Goal: Task Accomplishment & Management: Manage account settings

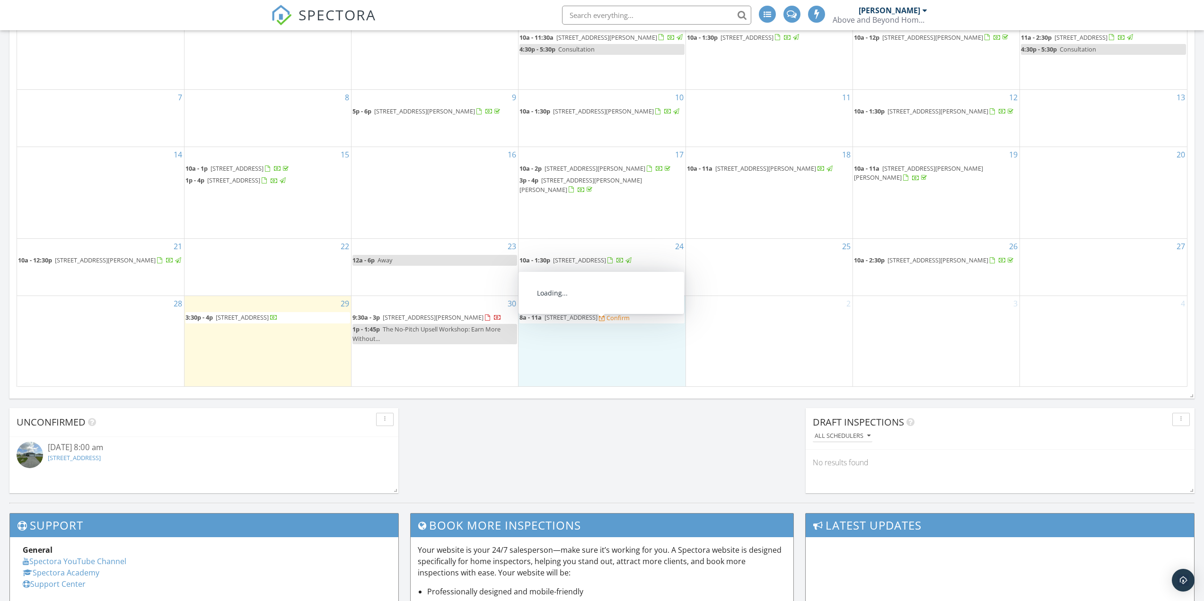
scroll to position [875, 1218]
click at [562, 322] on span "1214 Embers Pkwy W, Cape Coral 33993" at bounding box center [570, 317] width 53 height 9
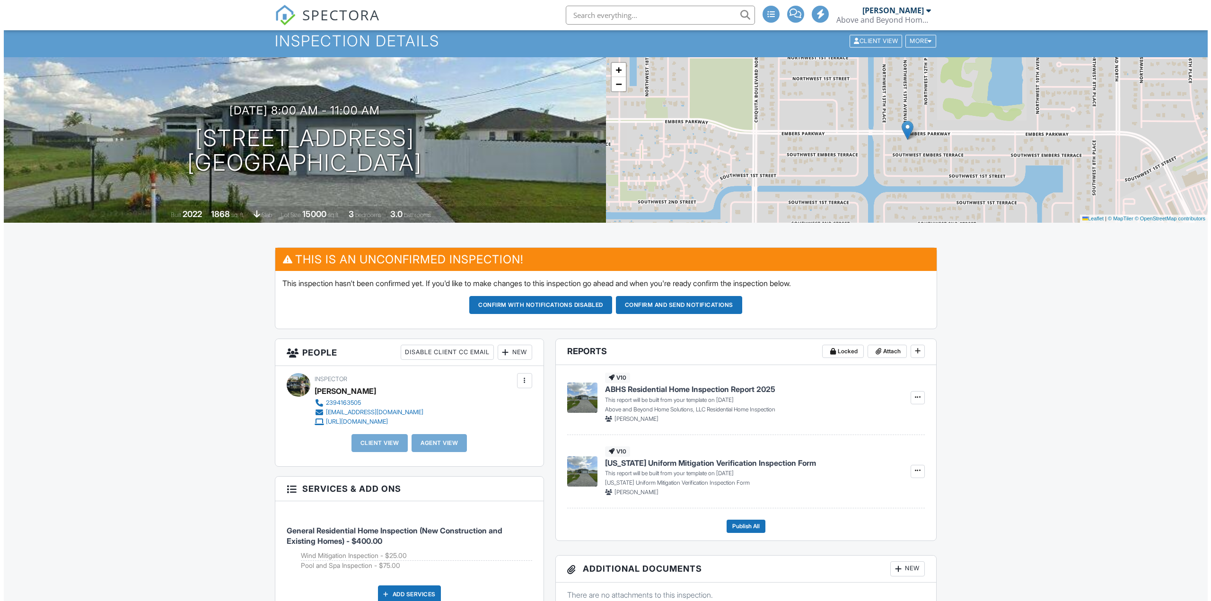
scroll to position [142, 0]
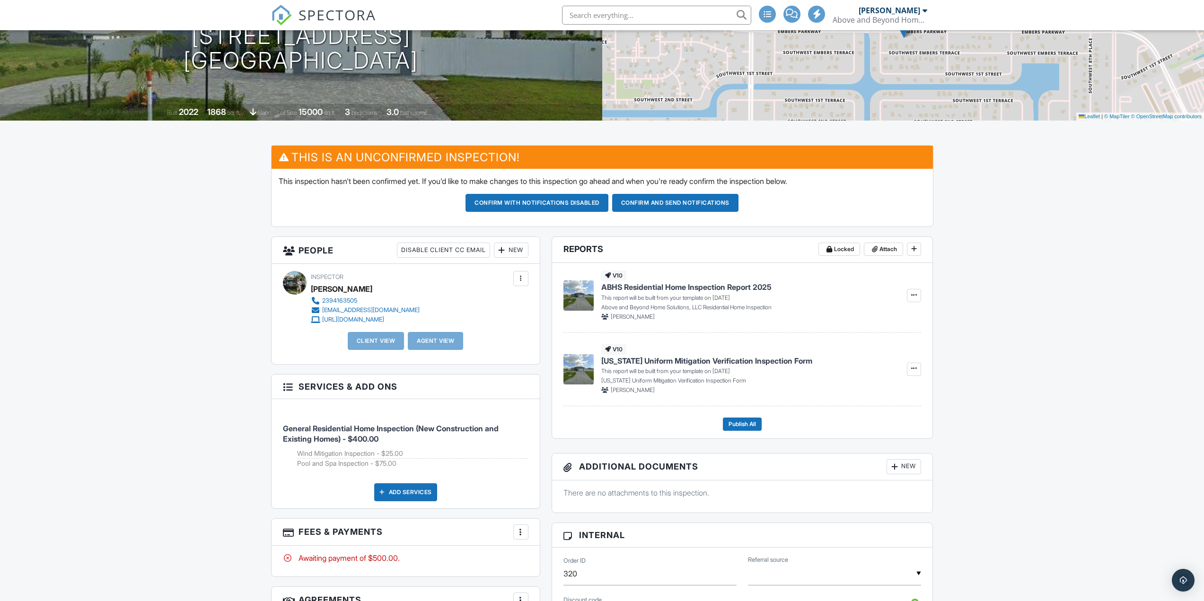
click at [513, 251] on div "New" at bounding box center [511, 250] width 35 height 15
click at [527, 280] on li "Client" at bounding box center [545, 279] width 93 height 24
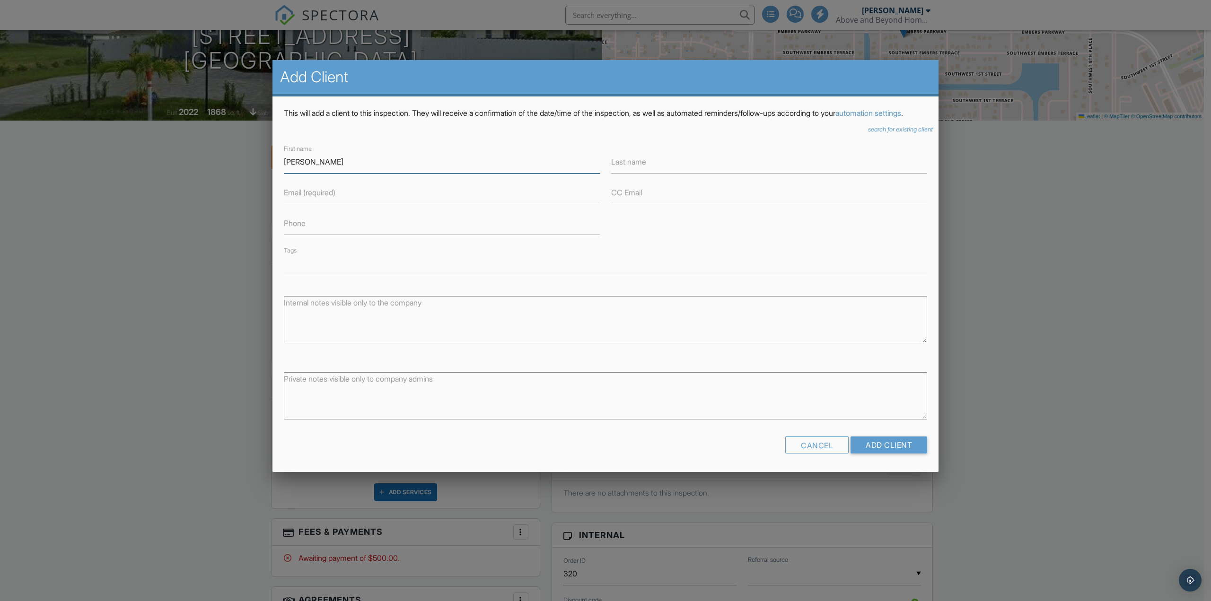
type input "Jennie"
type input ":L"
click at [464, 173] on input "Jennie" at bounding box center [442, 161] width 316 height 23
type input "[PERSON_NAME]"
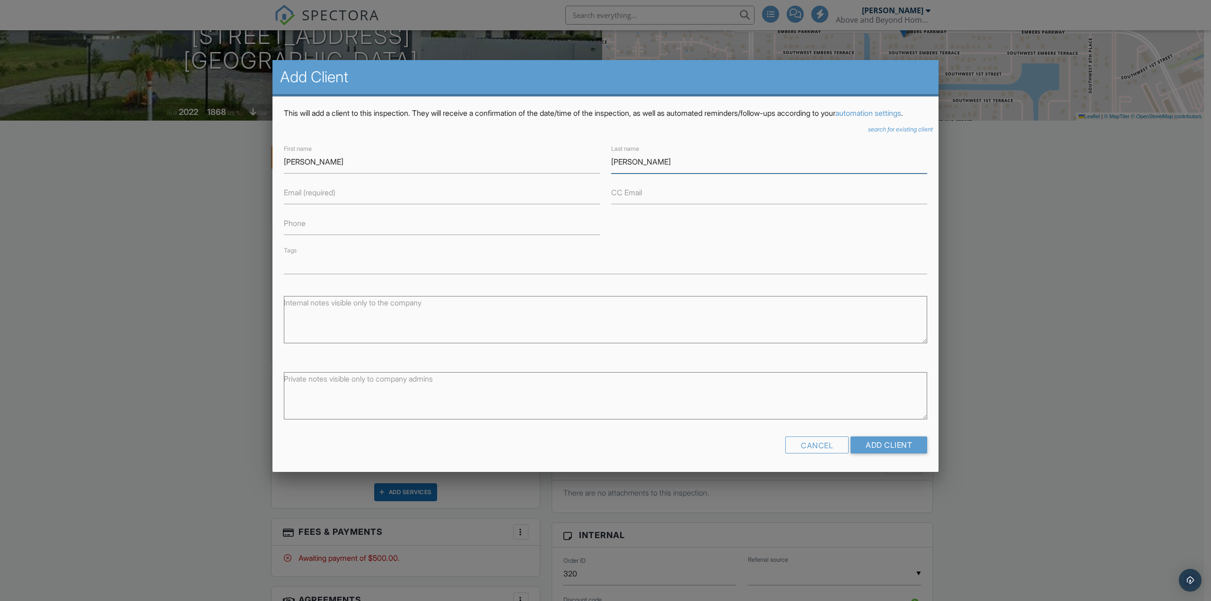
type input "[PERSON_NAME]"
type input "[EMAIL_ADDRESS][DOMAIN_NAME]"
type input "3059759587"
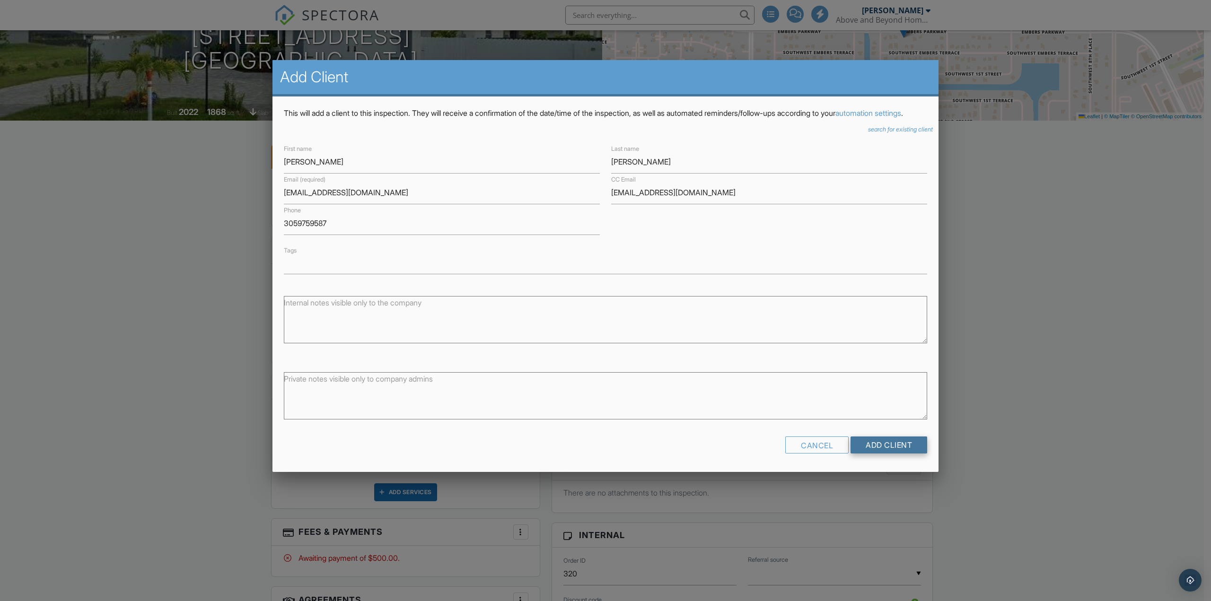
click at [908, 454] on input "Add Client" at bounding box center [888, 445] width 77 height 17
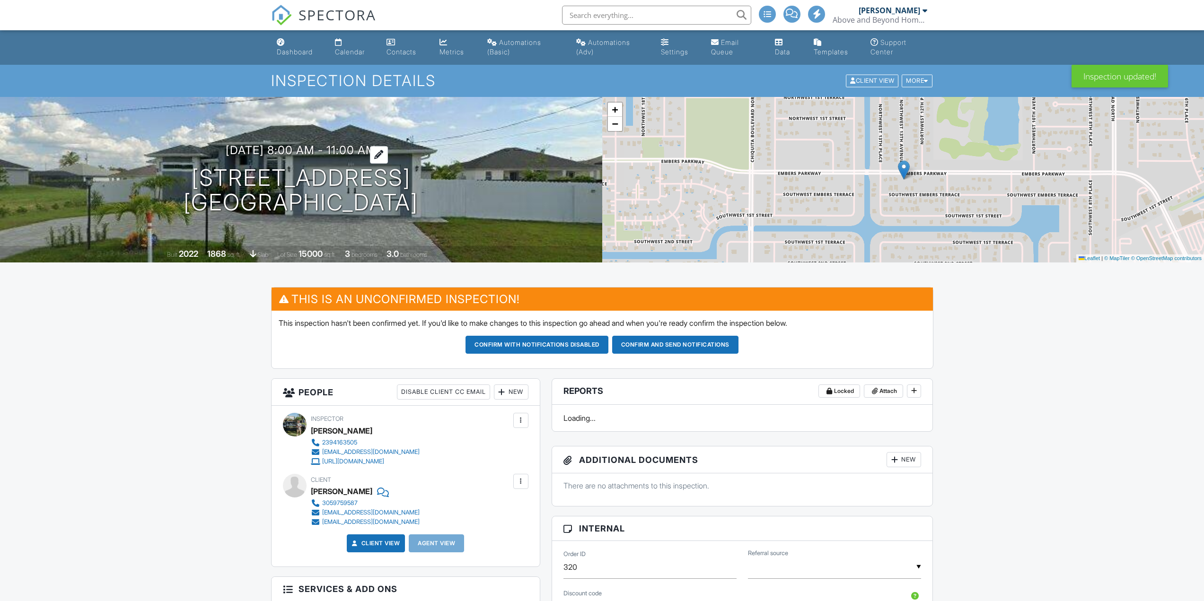
click at [245, 149] on h3 "[DATE] 8:00 am - 11:00 am" at bounding box center [301, 150] width 150 height 13
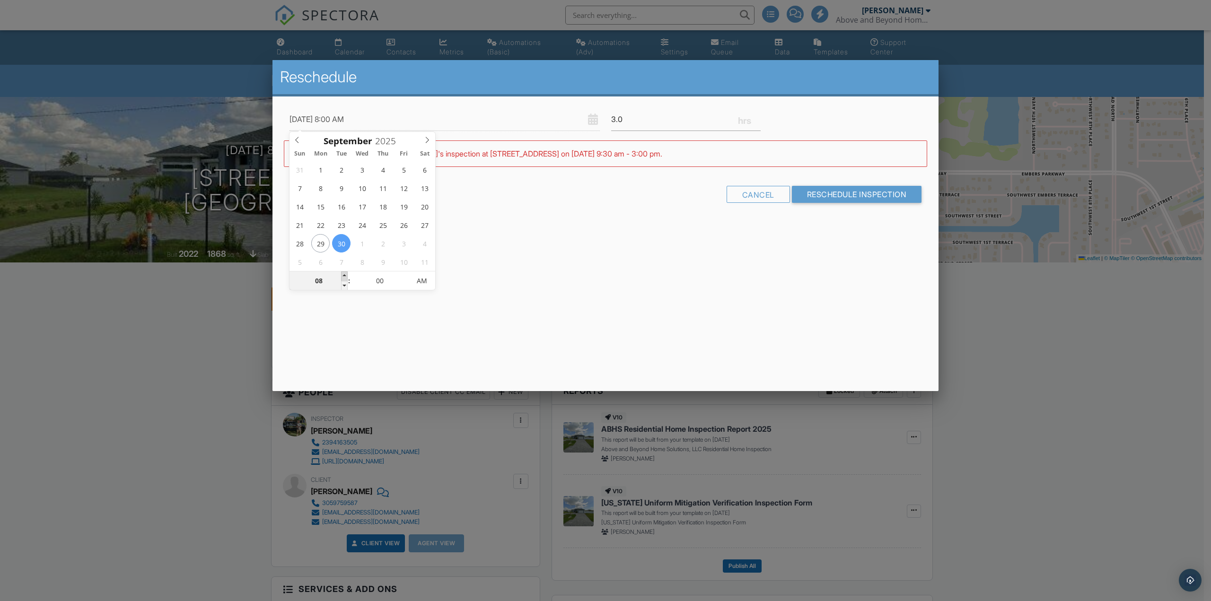
type input "09/30/2025 9:00 AM"
type input "09"
click at [345, 276] on span at bounding box center [344, 275] width 7 height 9
type input "09/30/2025 10:00 AM"
type input "10"
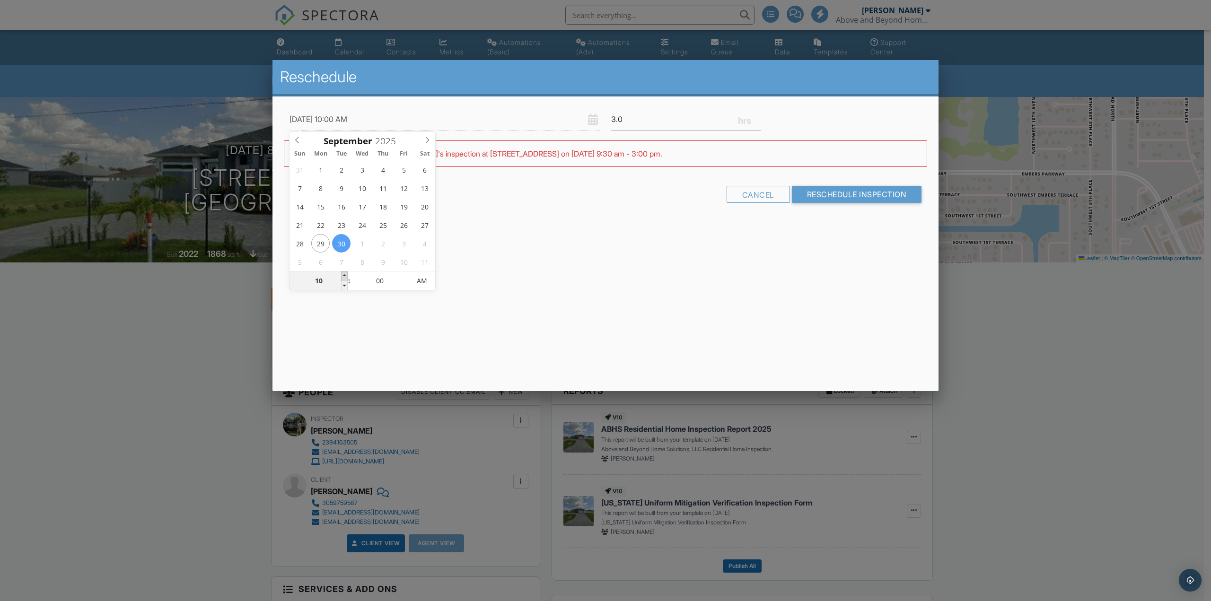
click at [345, 276] on span at bounding box center [344, 275] width 7 height 9
type input "09/30/2025 11:00 AM"
type input "11"
click at [345, 276] on span at bounding box center [344, 275] width 7 height 9
type input "09/30/2025 12:00 PM"
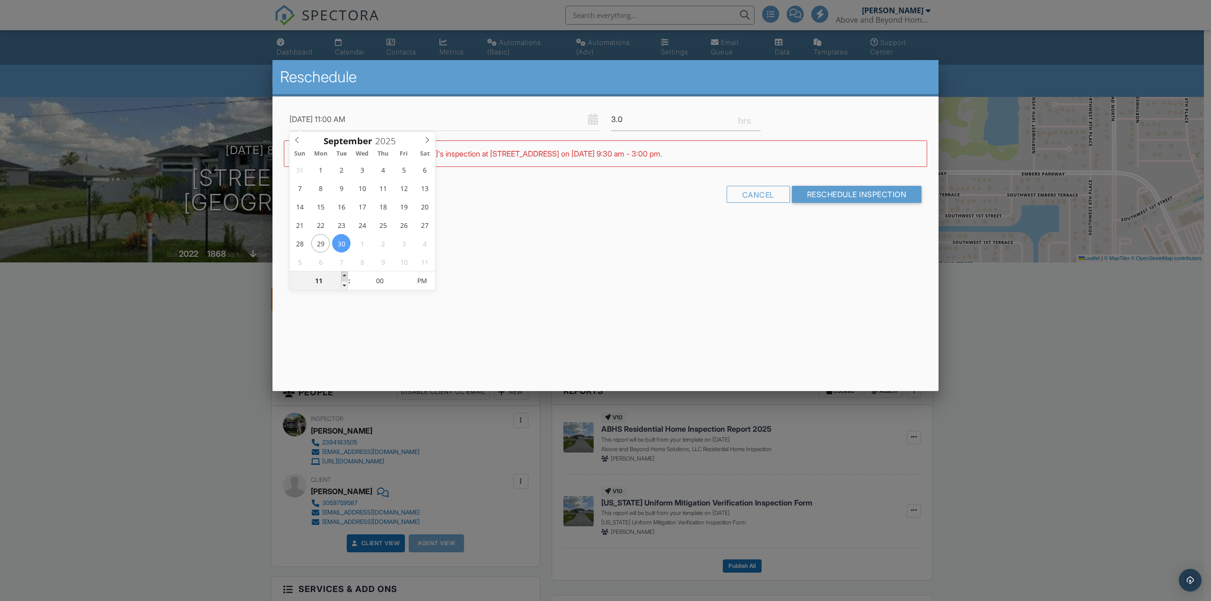
type input "12"
click at [345, 276] on span at bounding box center [344, 275] width 7 height 9
type input "09/30/2025 1:00 PM"
type input "01"
click at [345, 276] on span at bounding box center [344, 275] width 7 height 9
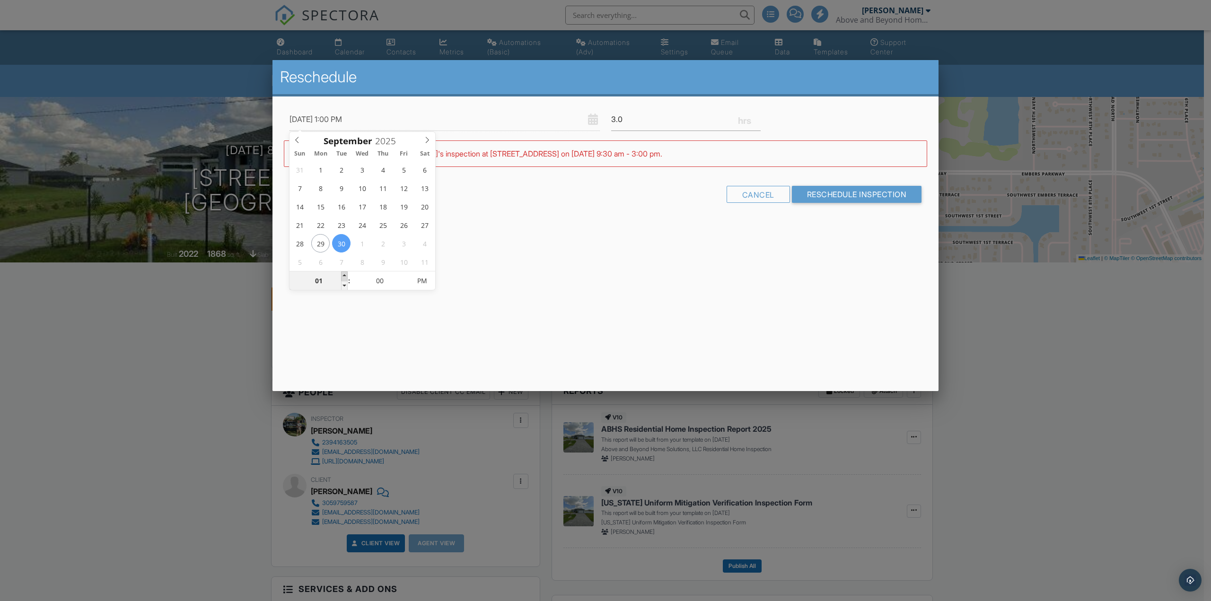
type input "[DATE] 2:00 PM"
type input "02"
click at [345, 276] on span at bounding box center [344, 275] width 7 height 9
click at [544, 298] on div "Reschedule 09/30/2025 2:00 PM 3.0 Warning: this date/time is in the past. WARNI…" at bounding box center [605, 225] width 666 height 331
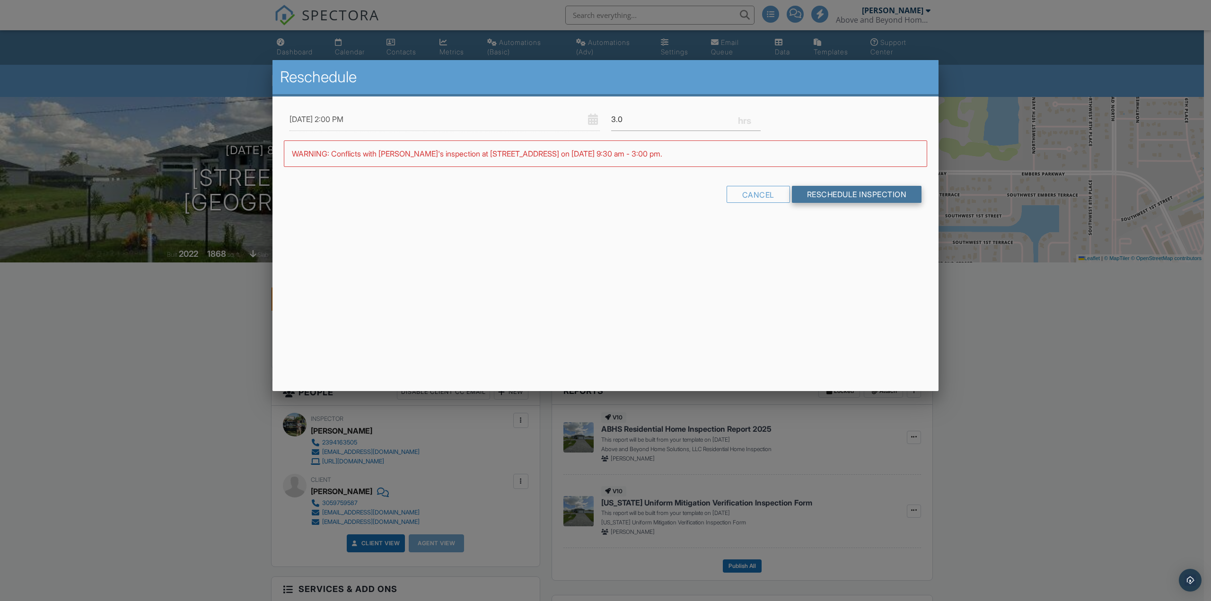
click at [856, 194] on input "Reschedule Inspection" at bounding box center [857, 194] width 130 height 17
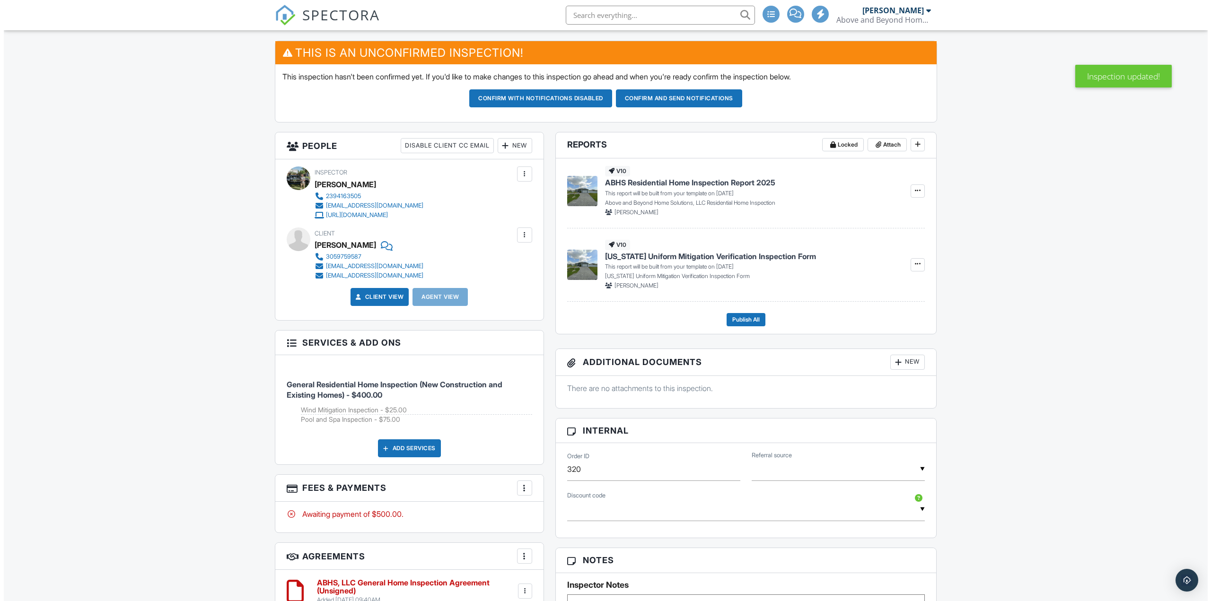
scroll to position [189, 0]
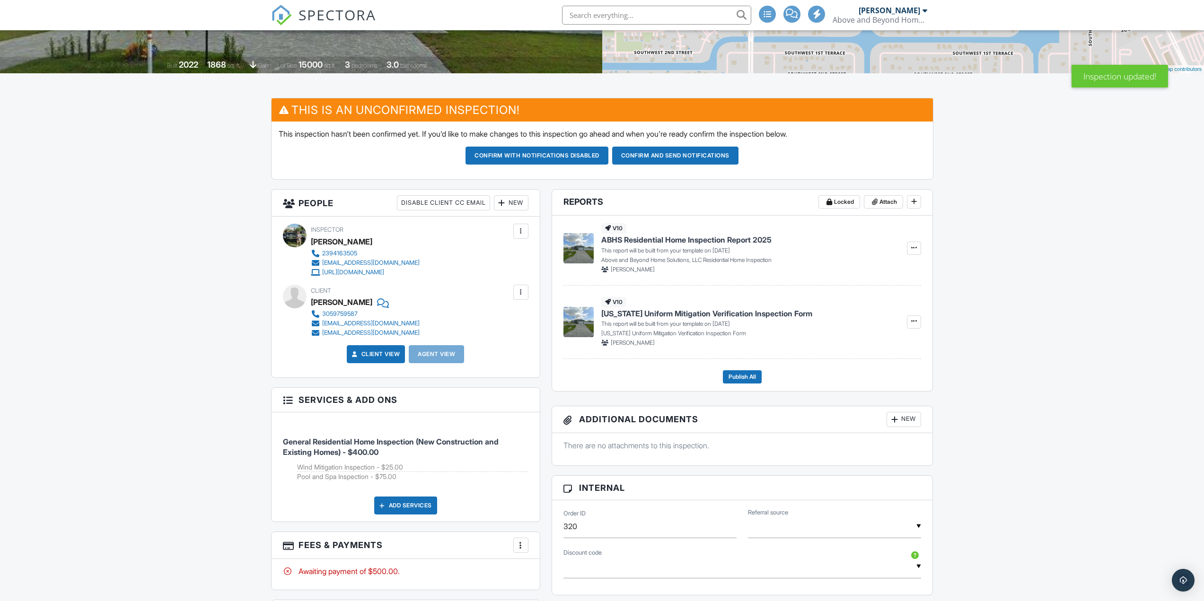
click at [507, 207] on div "New" at bounding box center [511, 202] width 35 height 15
click at [539, 256] on li "Client's Agent" at bounding box center [545, 256] width 93 height 24
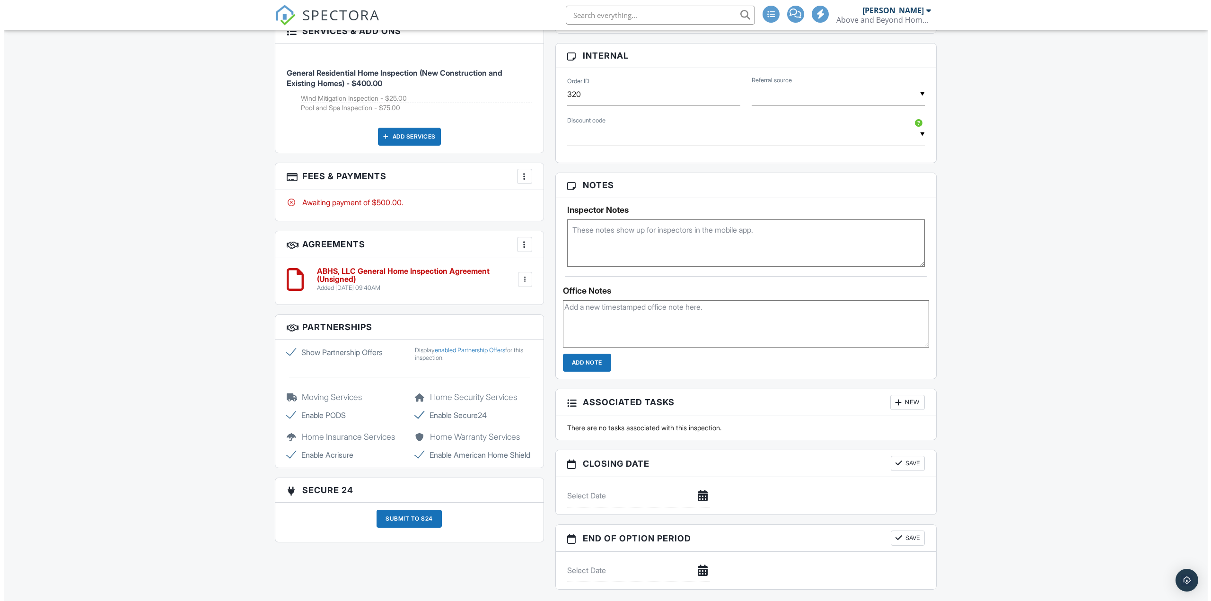
scroll to position [426, 0]
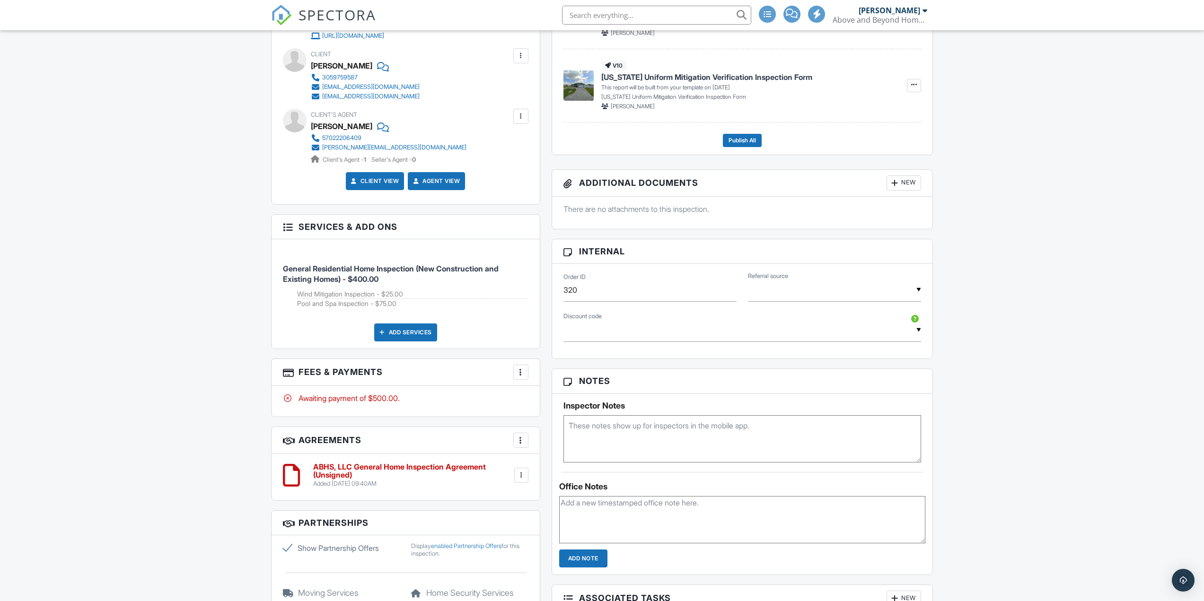
click at [397, 334] on div "Add Services" at bounding box center [405, 333] width 63 height 18
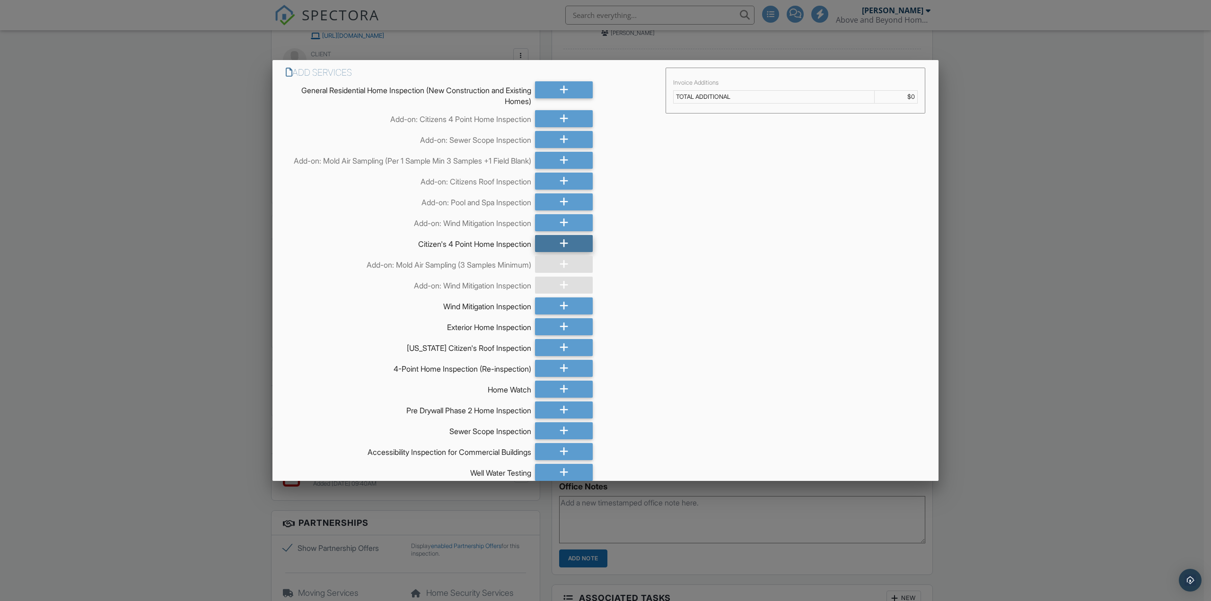
click at [560, 252] on icon at bounding box center [564, 243] width 9 height 17
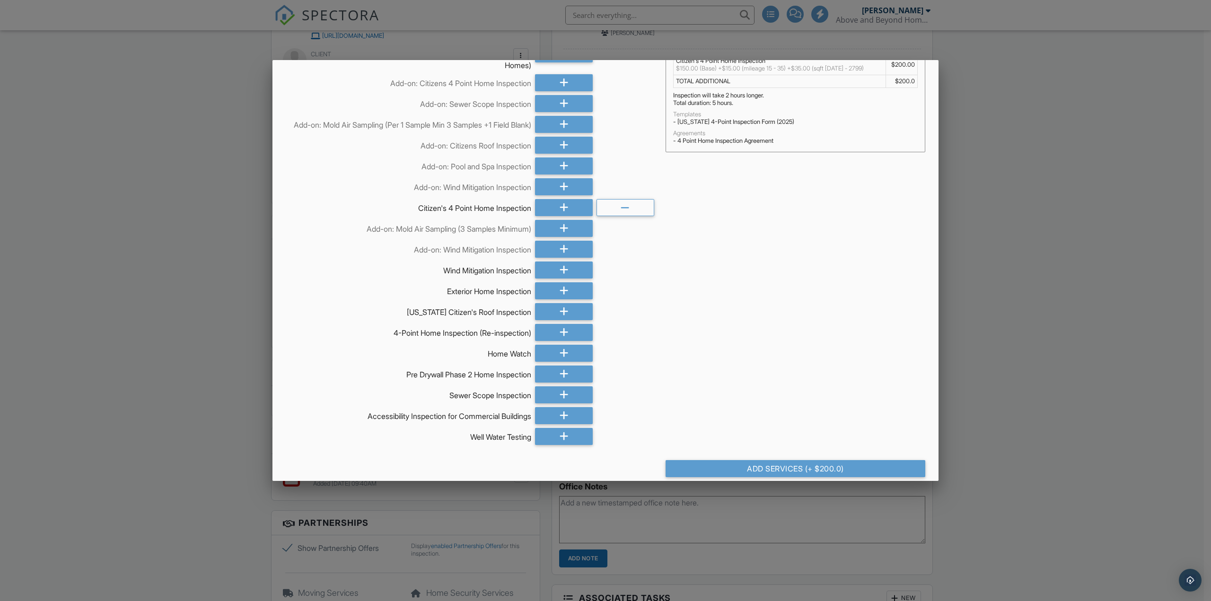
scroll to position [70, 0]
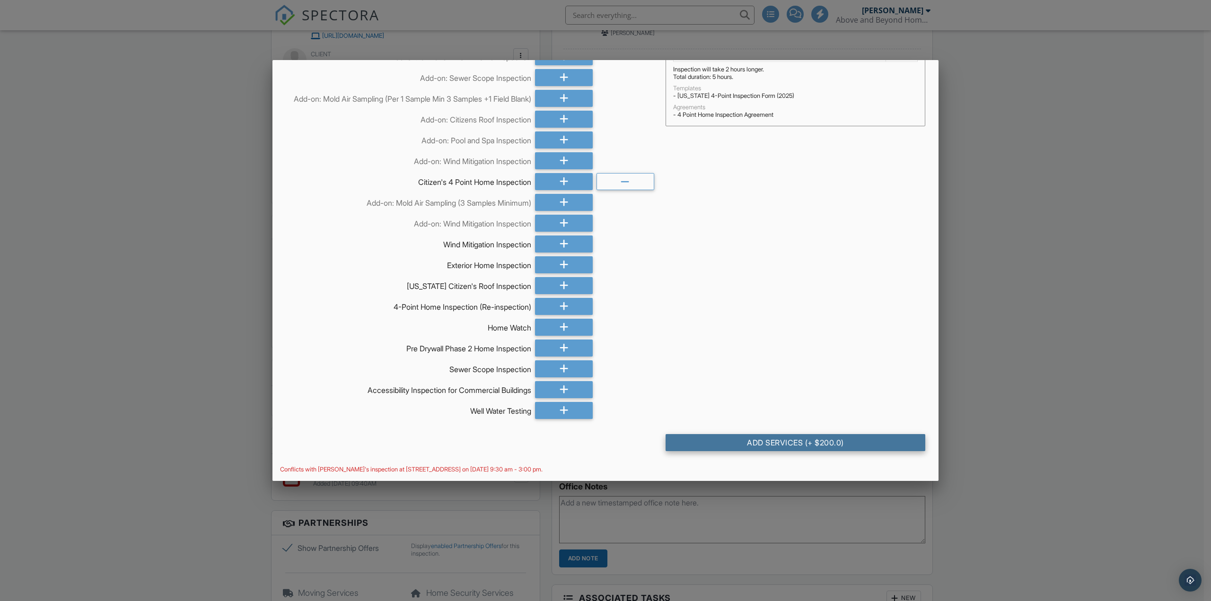
click at [836, 439] on div "Add Services (+ $200.0)" at bounding box center [795, 442] width 260 height 17
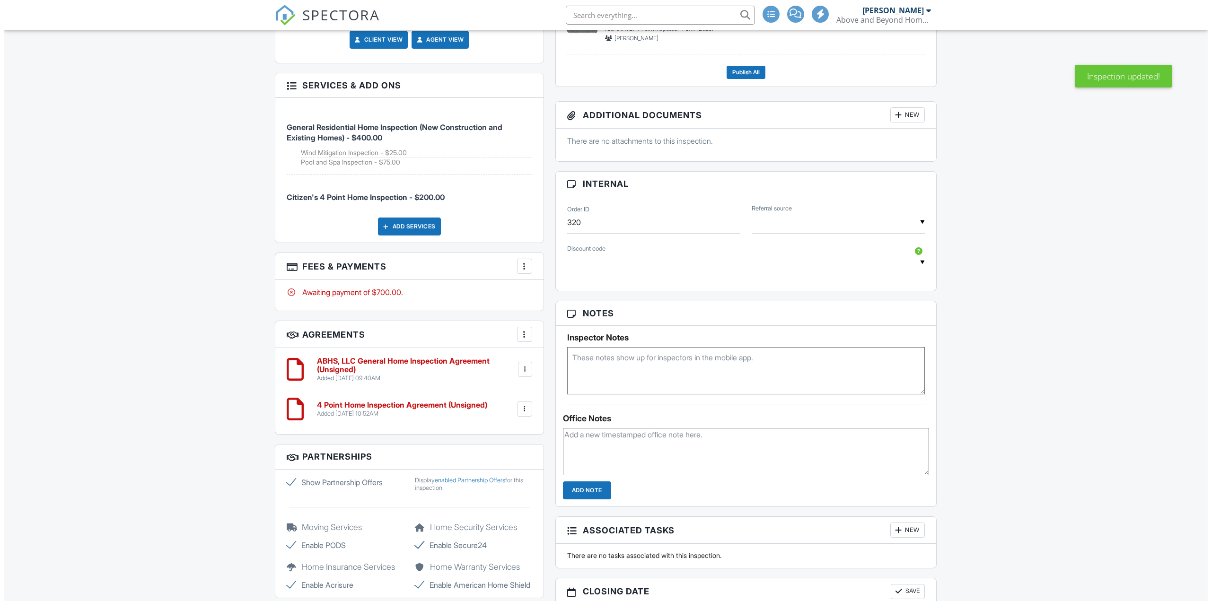
scroll to position [473, 0]
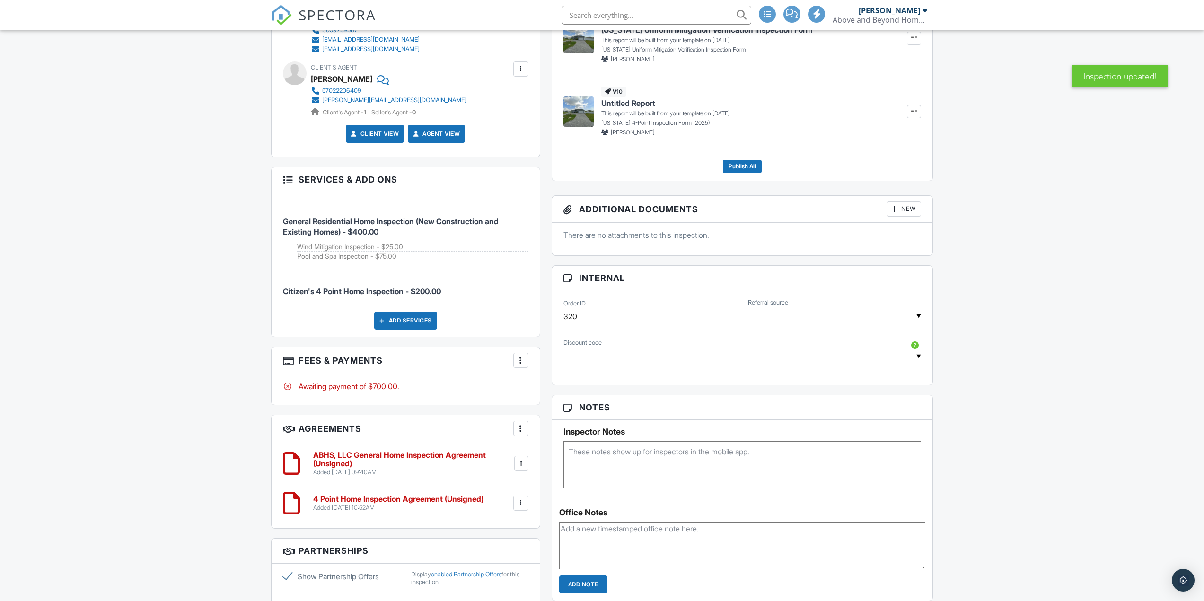
click at [524, 359] on div at bounding box center [520, 360] width 9 height 9
click at [549, 391] on li "Edit Fees & Payments" at bounding box center [568, 389] width 99 height 24
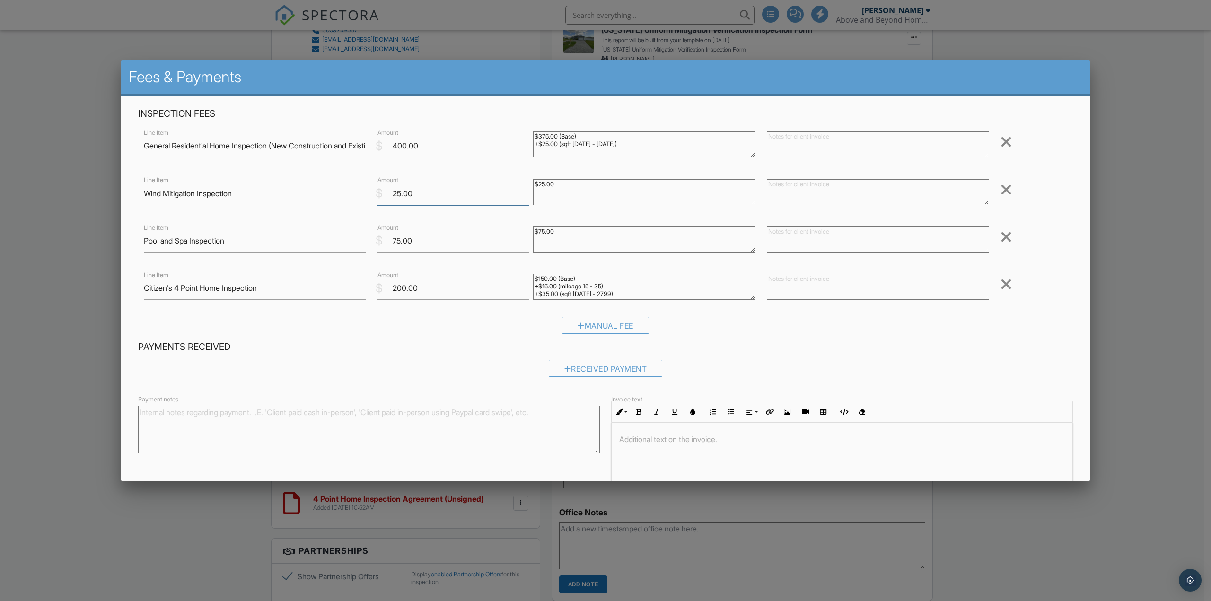
drag, startPoint x: 400, startPoint y: 195, endPoint x: 391, endPoint y: 194, distance: 9.0
click at [391, 194] on input "25.00" at bounding box center [453, 193] width 152 height 23
type input "10.00"
drag, startPoint x: 403, startPoint y: 287, endPoint x: 390, endPoint y: 288, distance: 13.3
click at [390, 288] on input "200.00" at bounding box center [453, 288] width 152 height 23
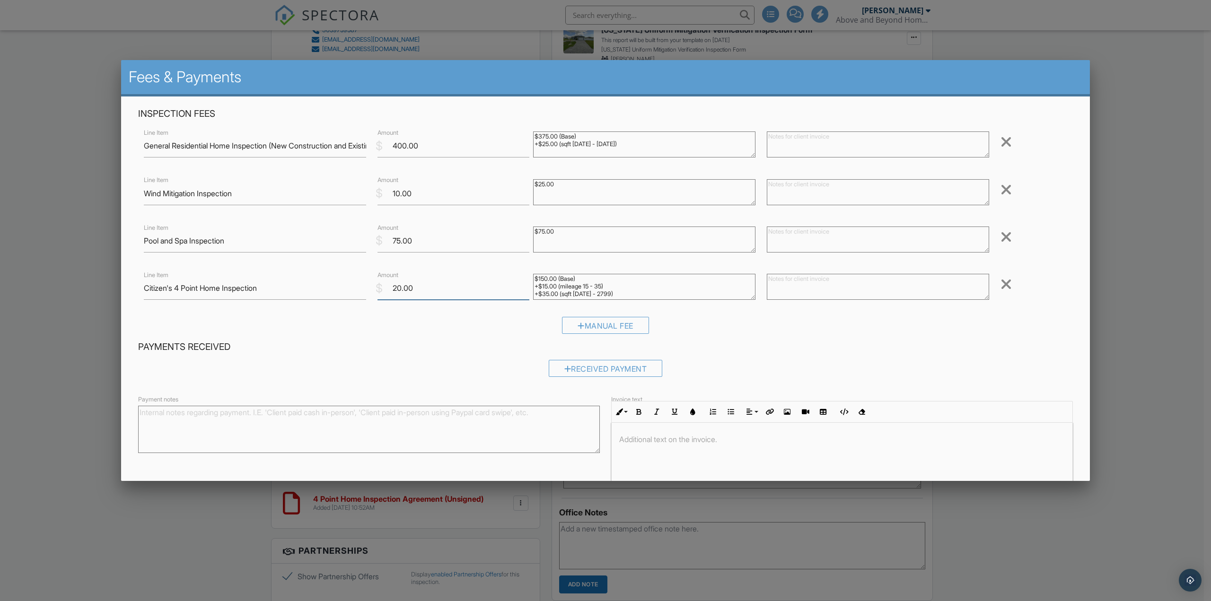
type input "20.00"
drag, startPoint x: 621, startPoint y: 293, endPoint x: 527, endPoint y: 271, distance: 97.2
click at [527, 271] on div "$150.00 (Base) +$15.00 (mileage 15 - 35) +$35.00 (sqft 1500 - 2799)" at bounding box center [644, 288] width 234 height 38
click at [760, 354] on div "Payments Received Received Payment" at bounding box center [605, 362] width 946 height 43
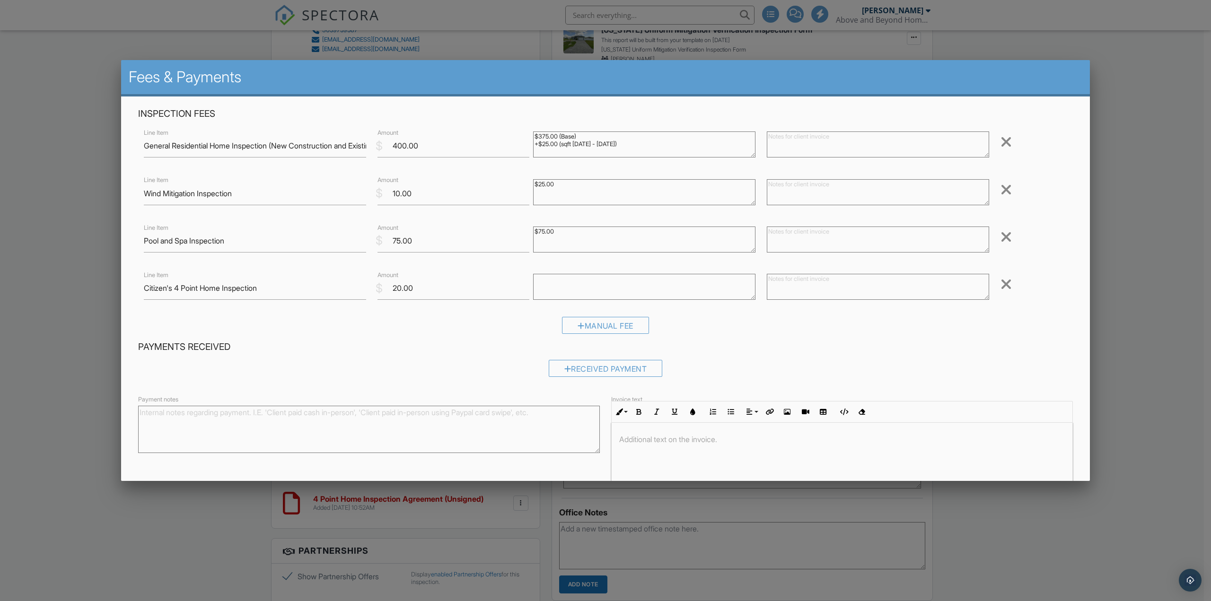
click at [537, 185] on textarea "$25.00" at bounding box center [644, 192] width 222 height 26
type textarea "$15.00"
click at [396, 192] on input "10.00" at bounding box center [453, 193] width 152 height 23
click at [398, 192] on input "10.00" at bounding box center [453, 193] width 152 height 23
click at [395, 194] on input "10.00" at bounding box center [453, 193] width 152 height 23
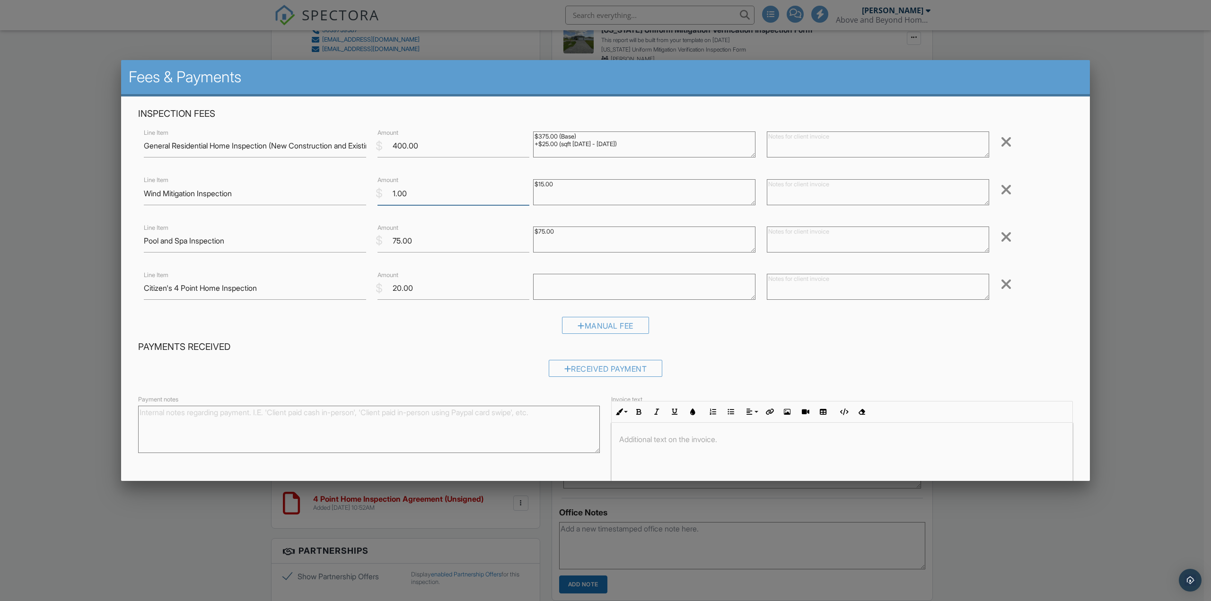
type input "10.00"
drag, startPoint x: 400, startPoint y: 288, endPoint x: 393, endPoint y: 288, distance: 6.6
click at [393, 288] on input "20.00" at bounding box center [453, 288] width 152 height 23
type input "15.00"
click at [566, 189] on textarea "$25.00" at bounding box center [644, 192] width 222 height 26
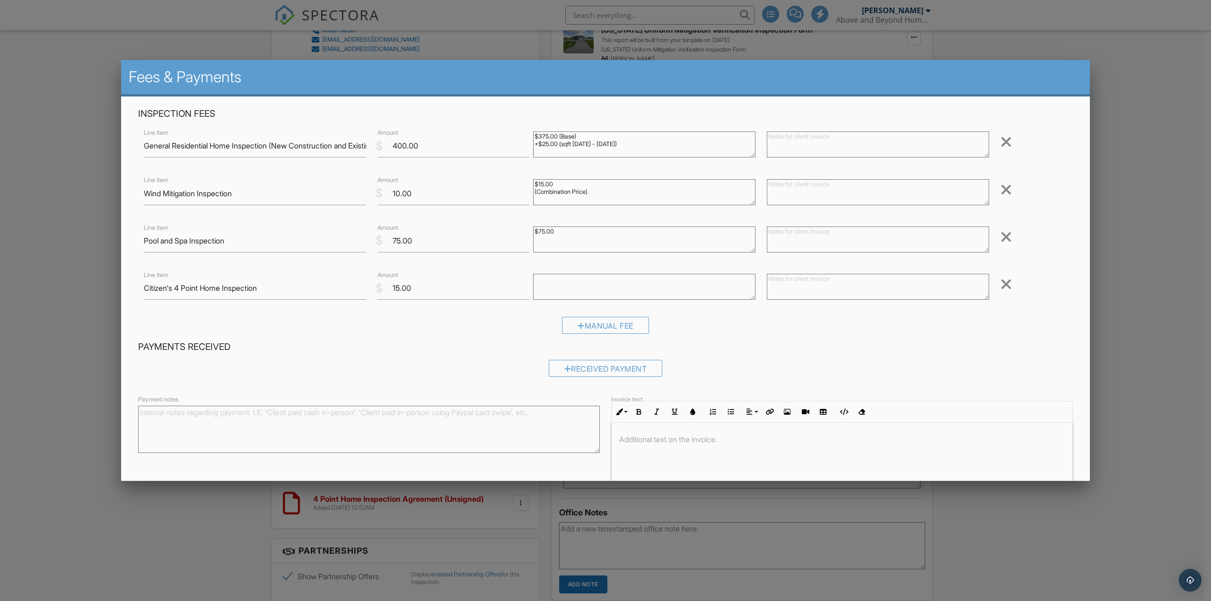
click at [570, 195] on textarea "$25.00" at bounding box center [644, 192] width 222 height 26
type textarea "$15.00 (Combination Price)"
click at [566, 280] on textarea "$150.00 (Base) +$15.00 (mileage 15 - 35) +$35.00 (sqft 1500 - 2799)" at bounding box center [644, 287] width 222 height 26
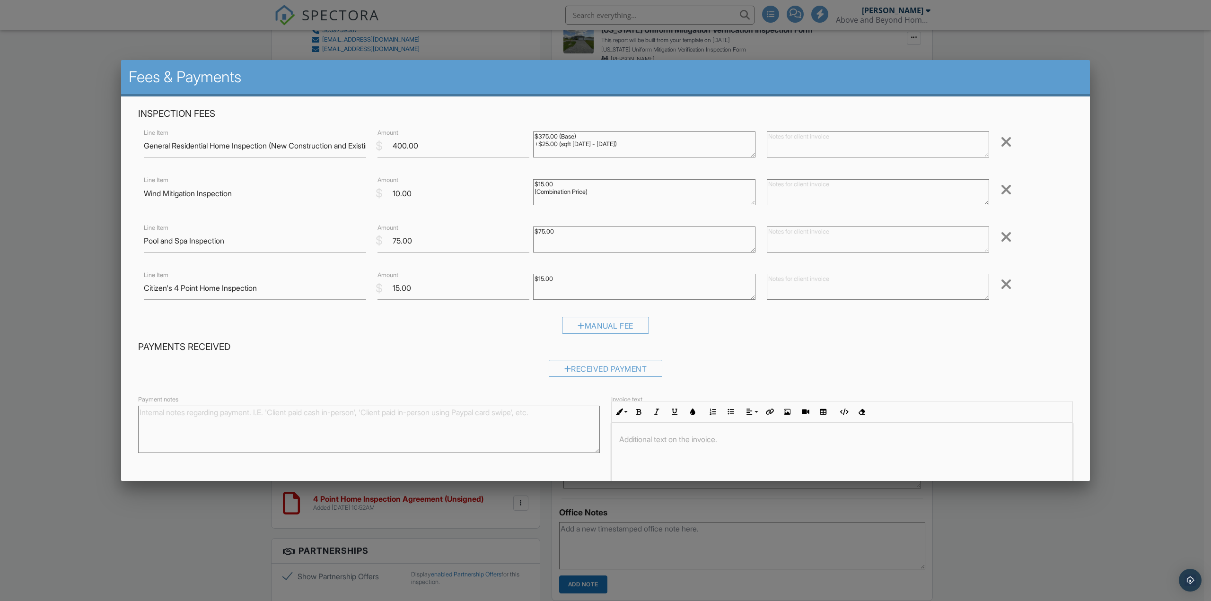
paste textarea "(Combination Price)"
type textarea "$15.00 (Combination Price)"
click at [476, 328] on div "Manual Fee" at bounding box center [605, 329] width 935 height 24
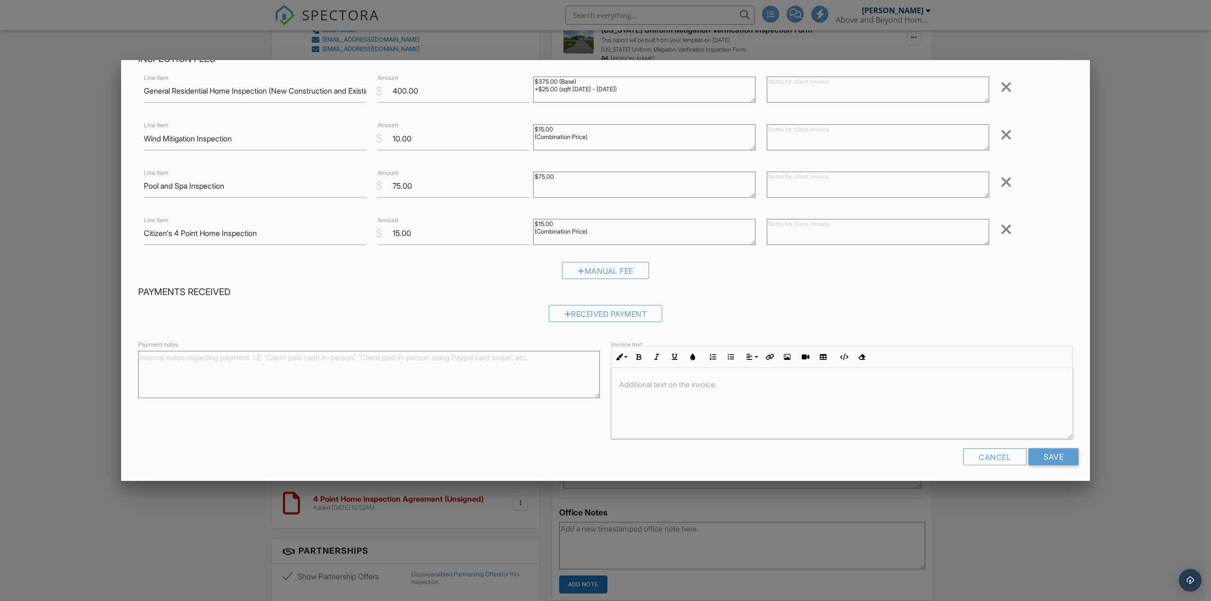
scroll to position [58, 0]
click at [1057, 461] on input "Save" at bounding box center [1053, 454] width 50 height 17
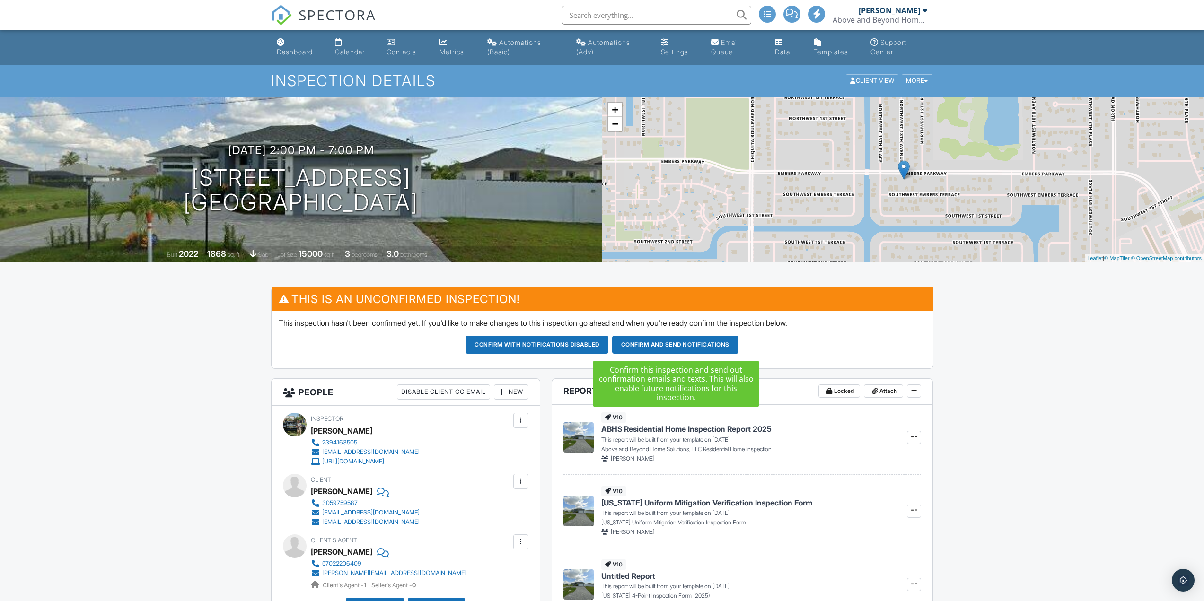
click at [678, 346] on button "Confirm and send notifications" at bounding box center [675, 345] width 126 height 18
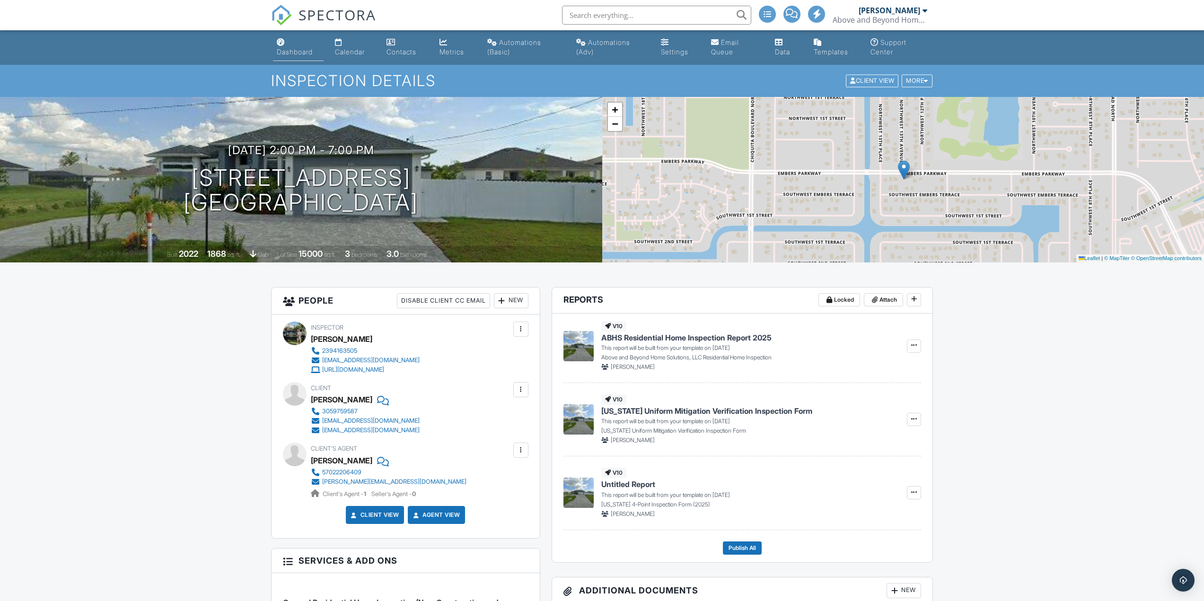
click at [307, 46] on link "Dashboard" at bounding box center [298, 47] width 51 height 27
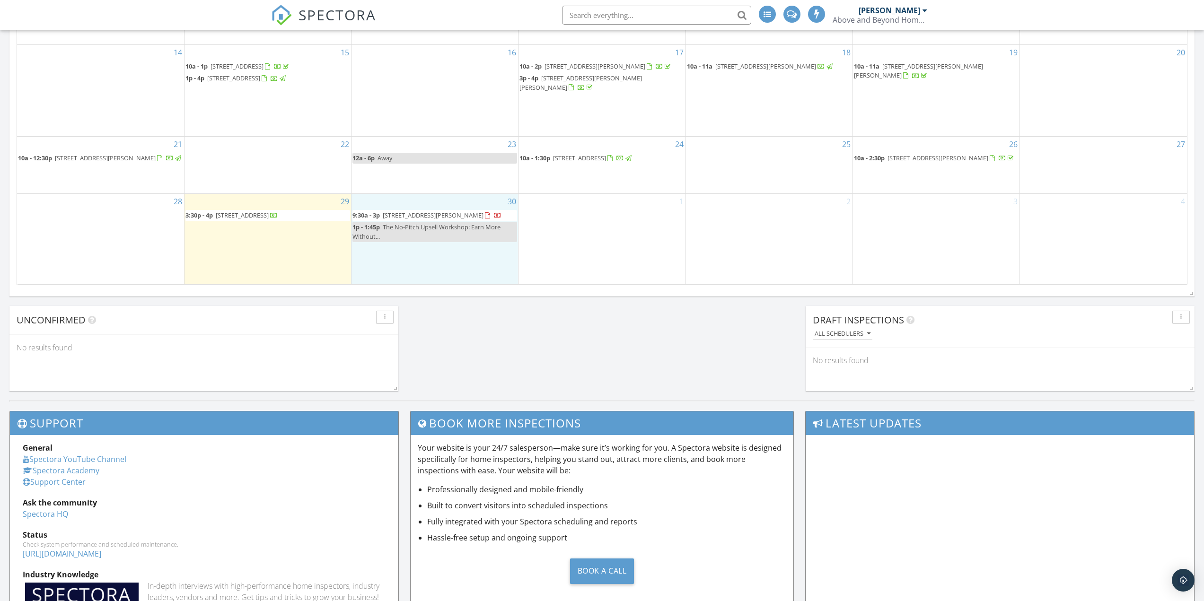
scroll to position [426, 0]
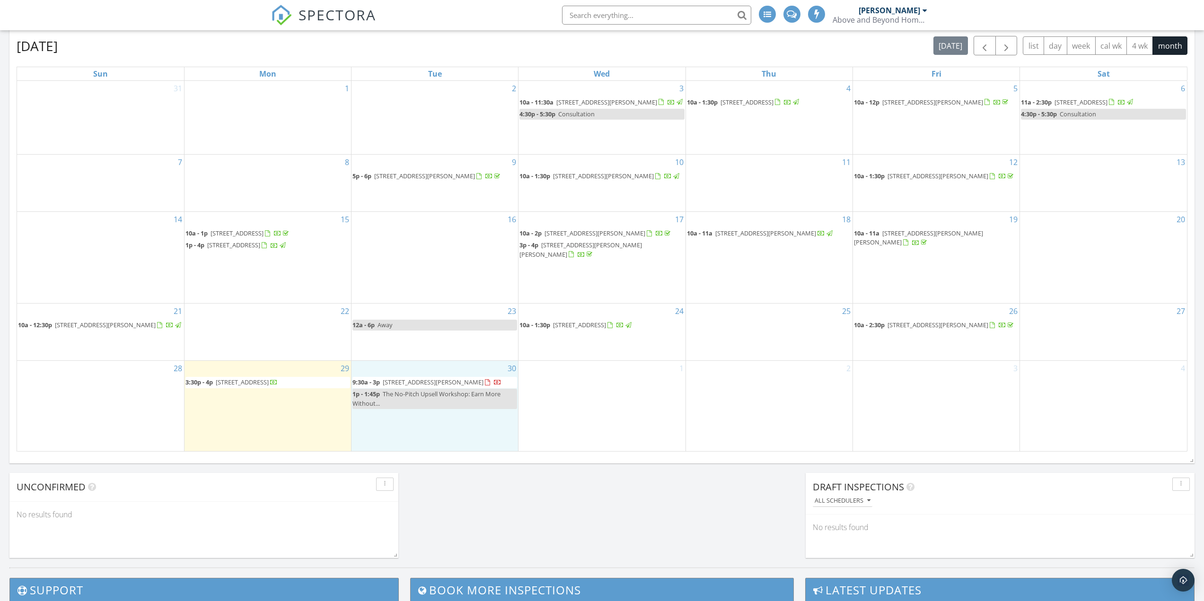
click at [600, 406] on div "1" at bounding box center [601, 406] width 166 height 90
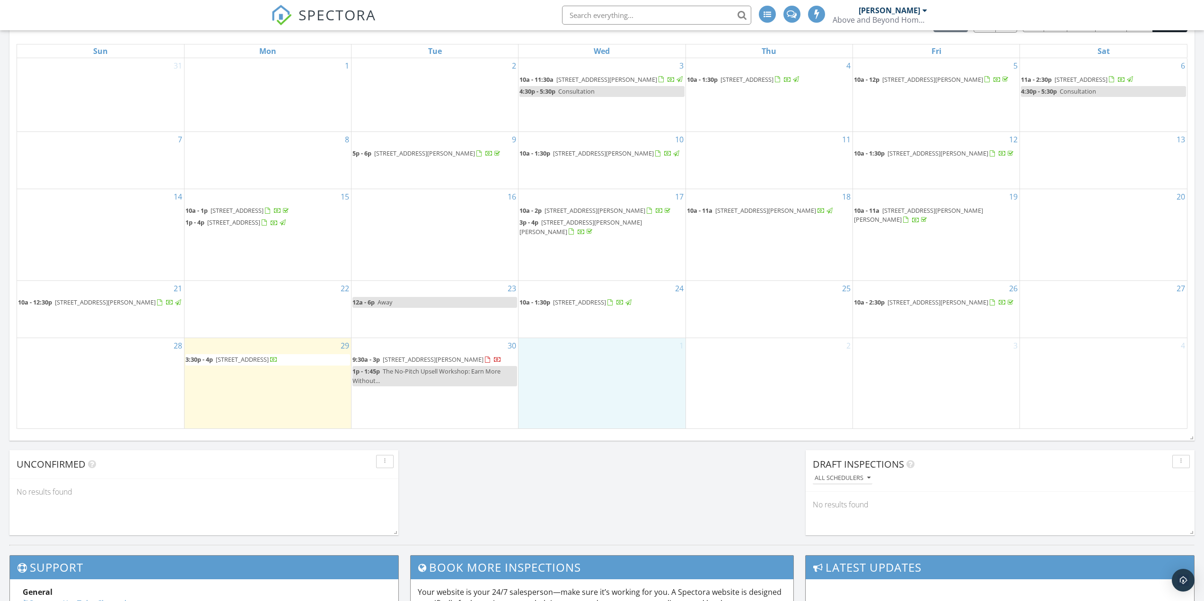
scroll to position [473, 0]
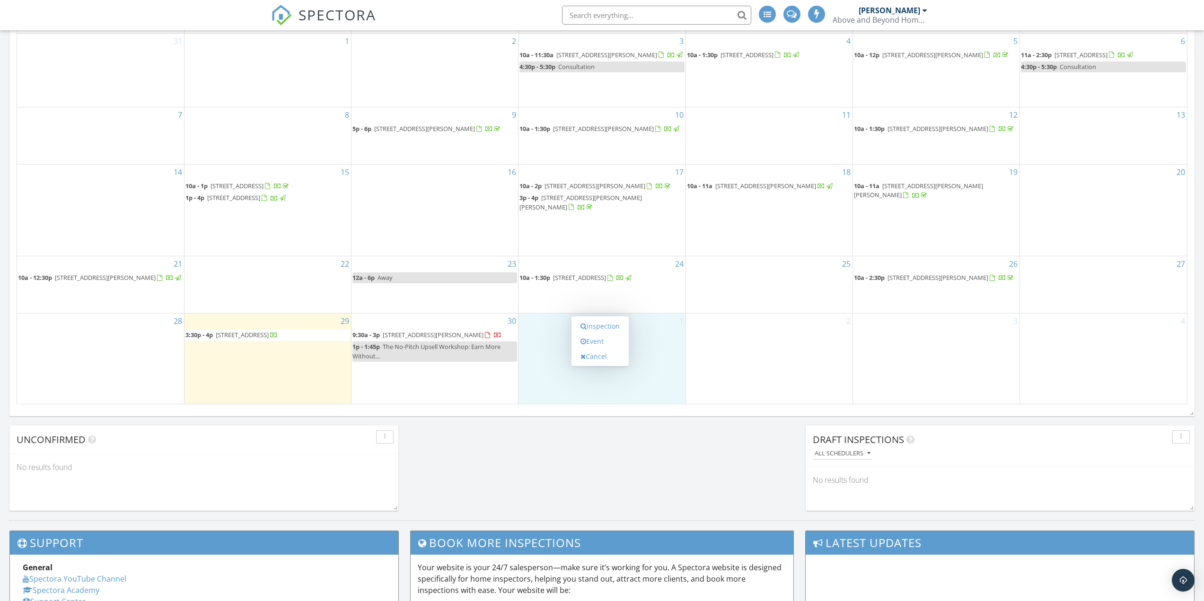
click at [721, 353] on div "2" at bounding box center [769, 359] width 166 height 90
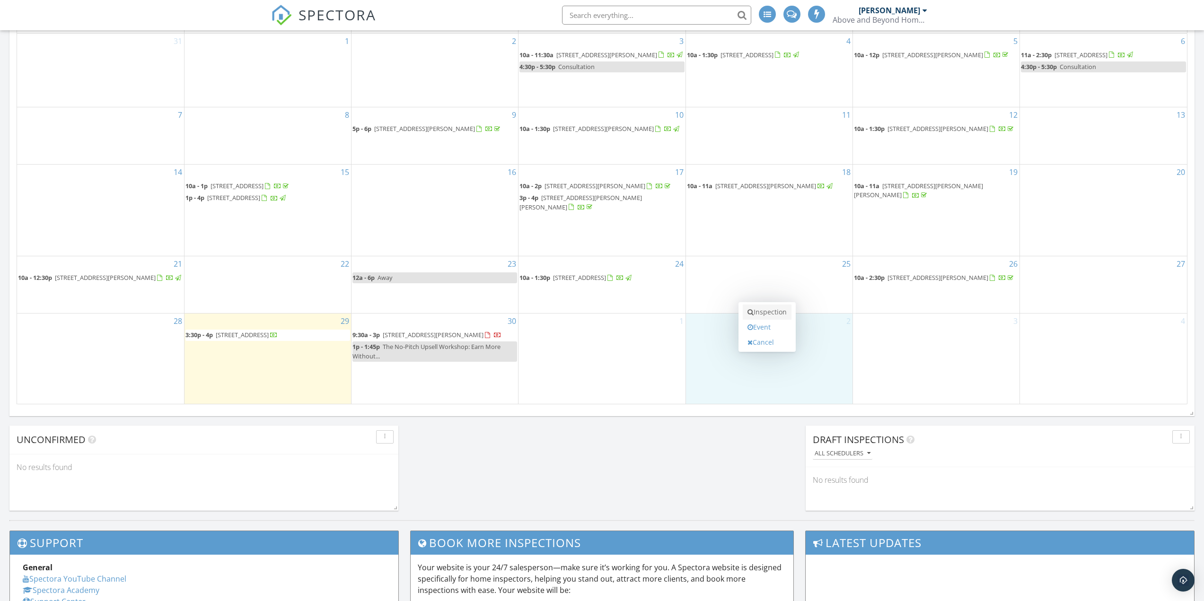
click at [774, 306] on link "Inspection" at bounding box center [767, 312] width 49 height 15
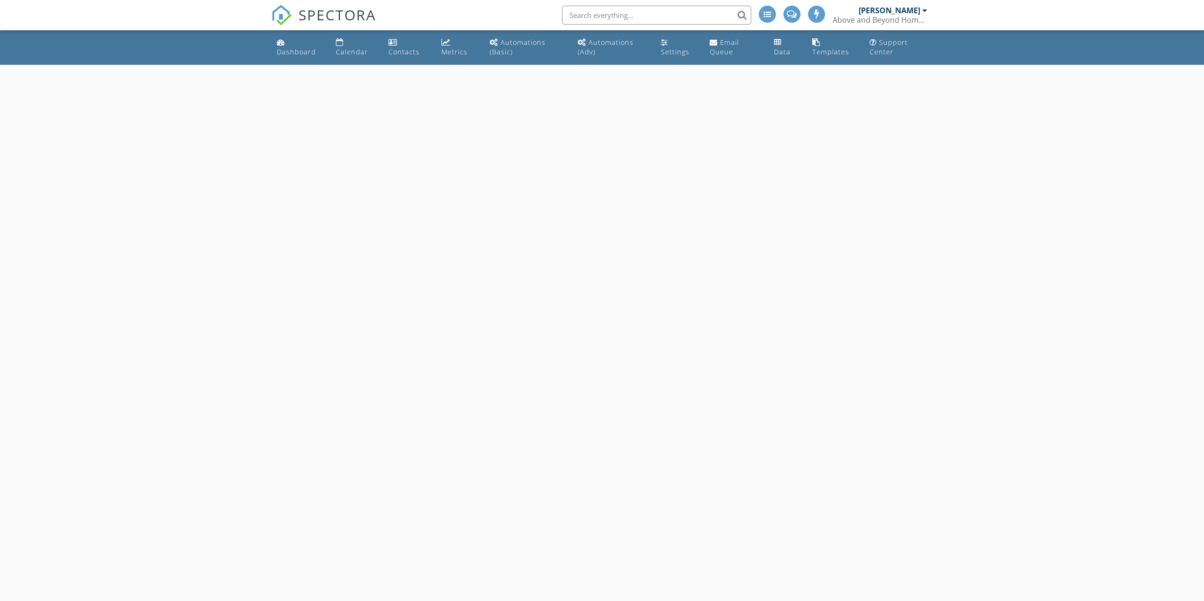
select select "9"
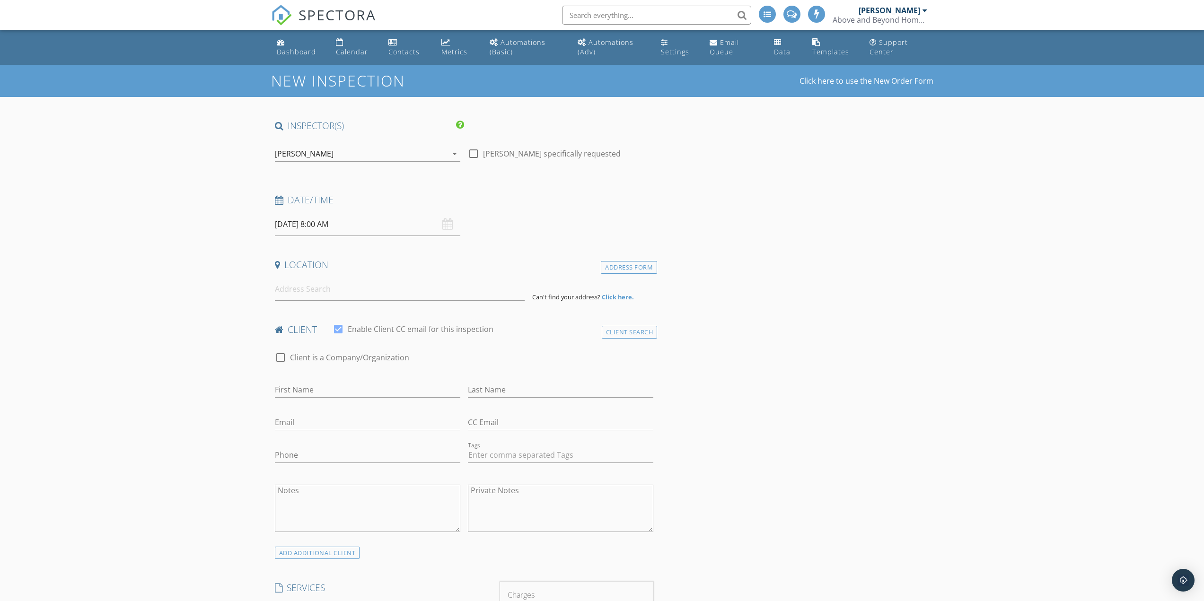
click at [350, 227] on input "[DATE] 8:00 AM" at bounding box center [367, 224] width 185 height 23
type input "09"
type input "[DATE] 9:00 AM"
click at [327, 378] on span at bounding box center [329, 380] width 7 height 9
type input "10"
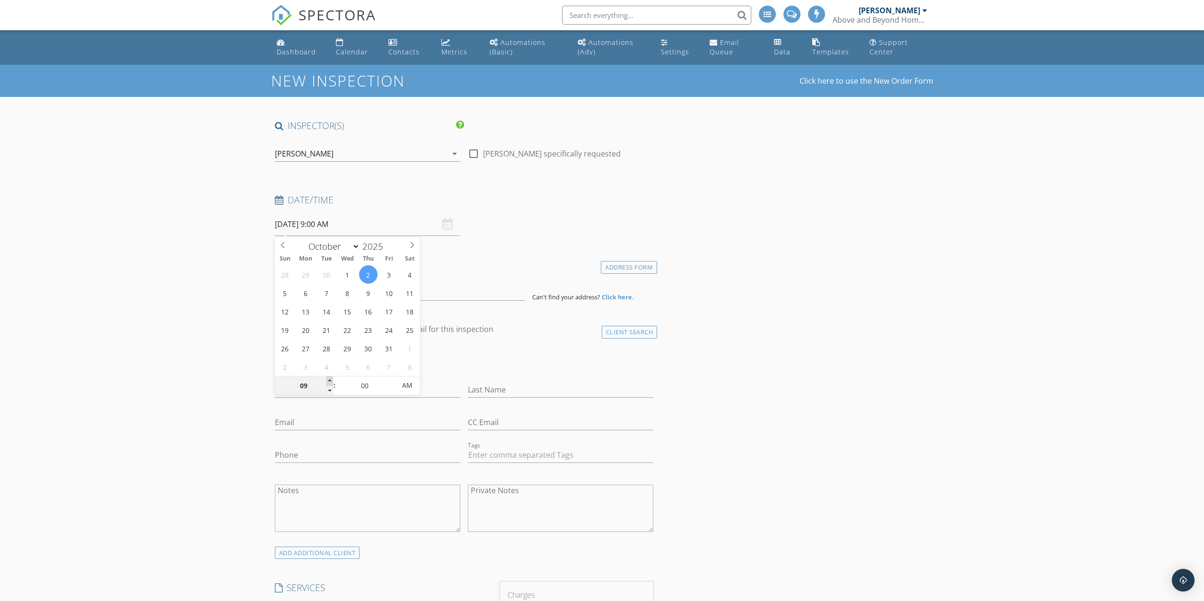
type input "[DATE] 10:00 AM"
click at [327, 378] on span at bounding box center [329, 380] width 7 height 9
click at [331, 286] on input at bounding box center [400, 289] width 250 height 23
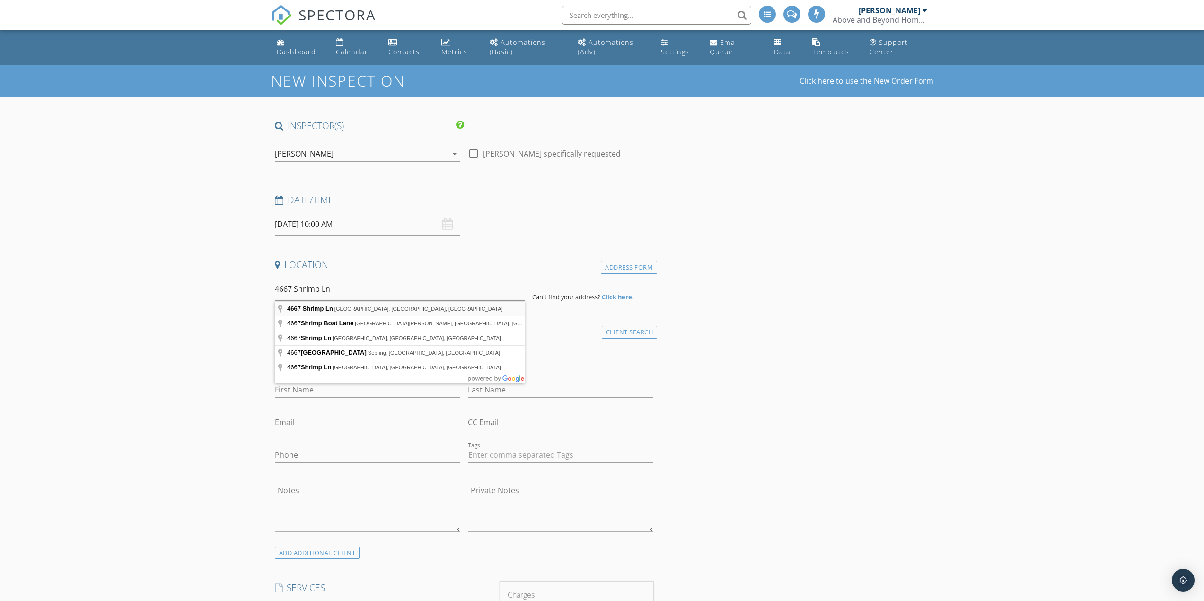
type input "4667 Shrimp Ln, North Port, FL, USA"
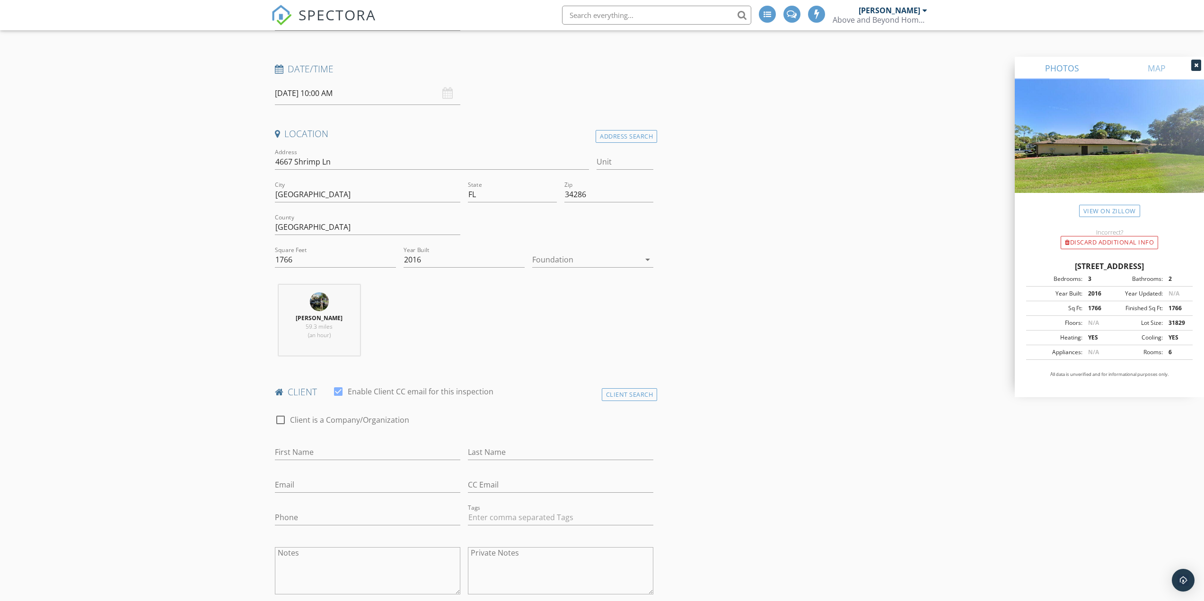
scroll to position [142, 0]
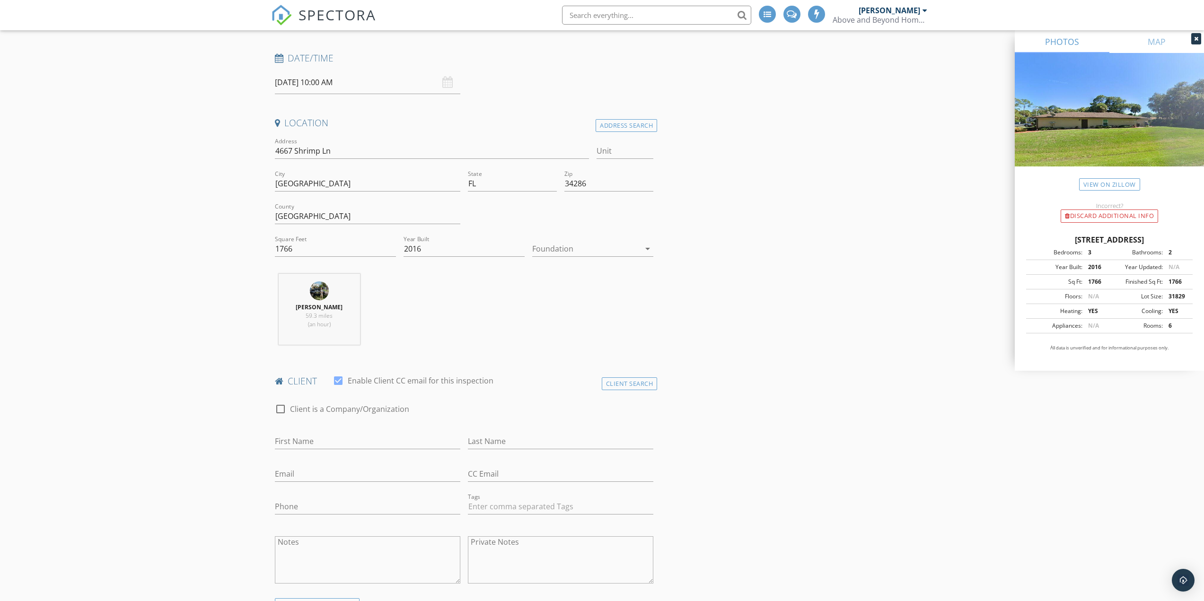
click at [576, 250] on div at bounding box center [586, 248] width 108 height 15
click at [580, 289] on div "Slab" at bounding box center [593, 298] width 106 height 23
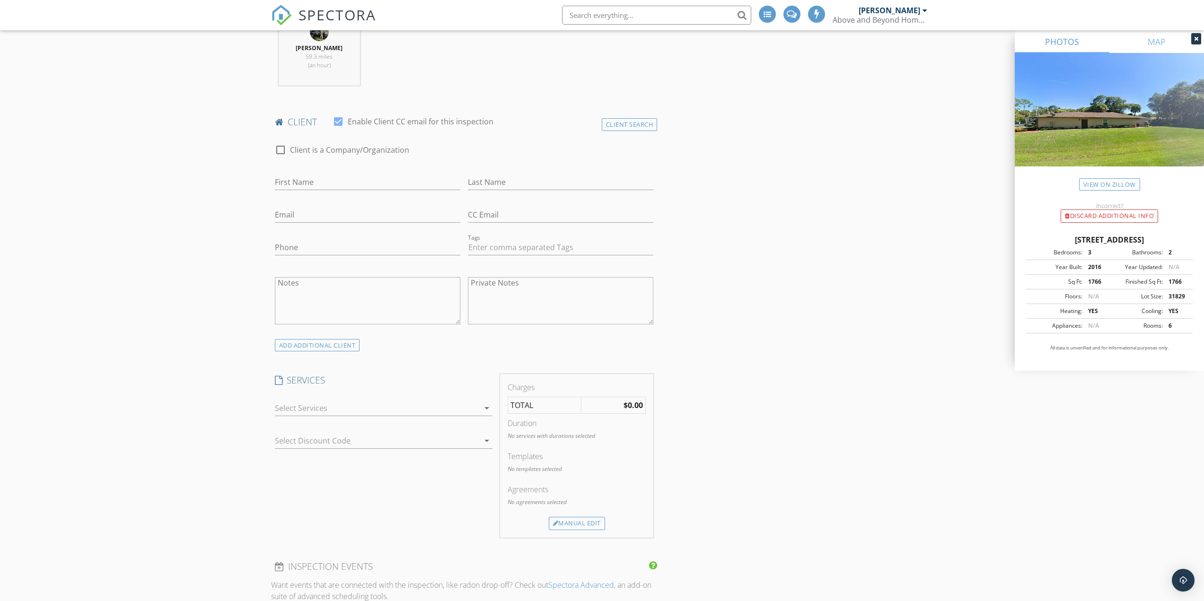
scroll to position [426, 0]
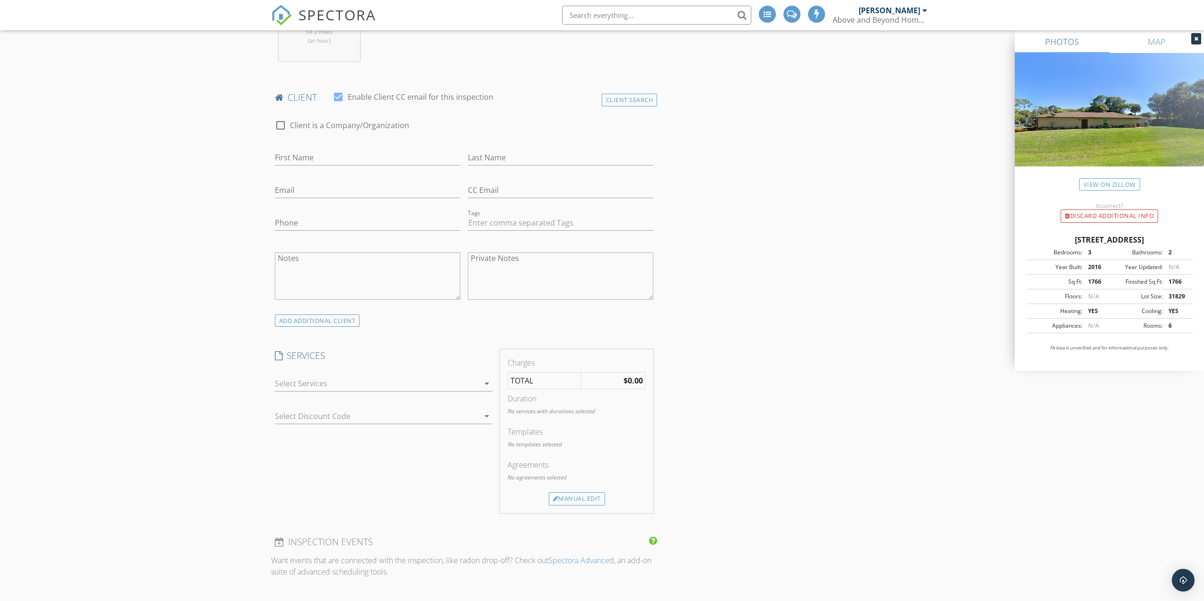
click at [428, 380] on div at bounding box center [377, 383] width 204 height 15
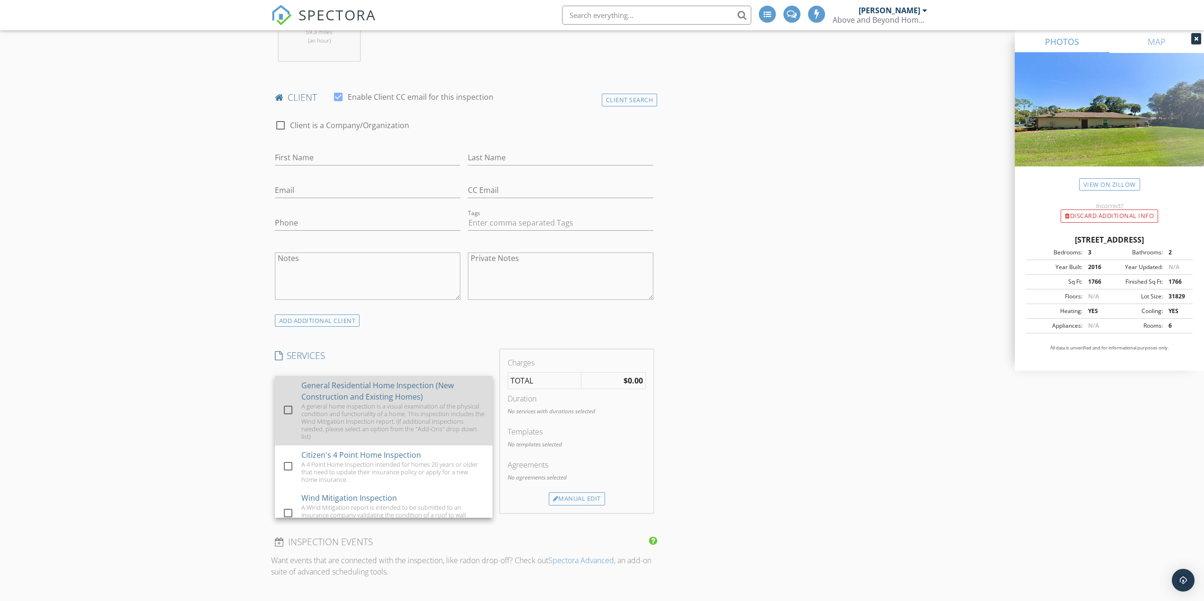
click at [418, 401] on div "General Residential Home Inspection (New Construction and Existing Homes)" at bounding box center [393, 391] width 184 height 23
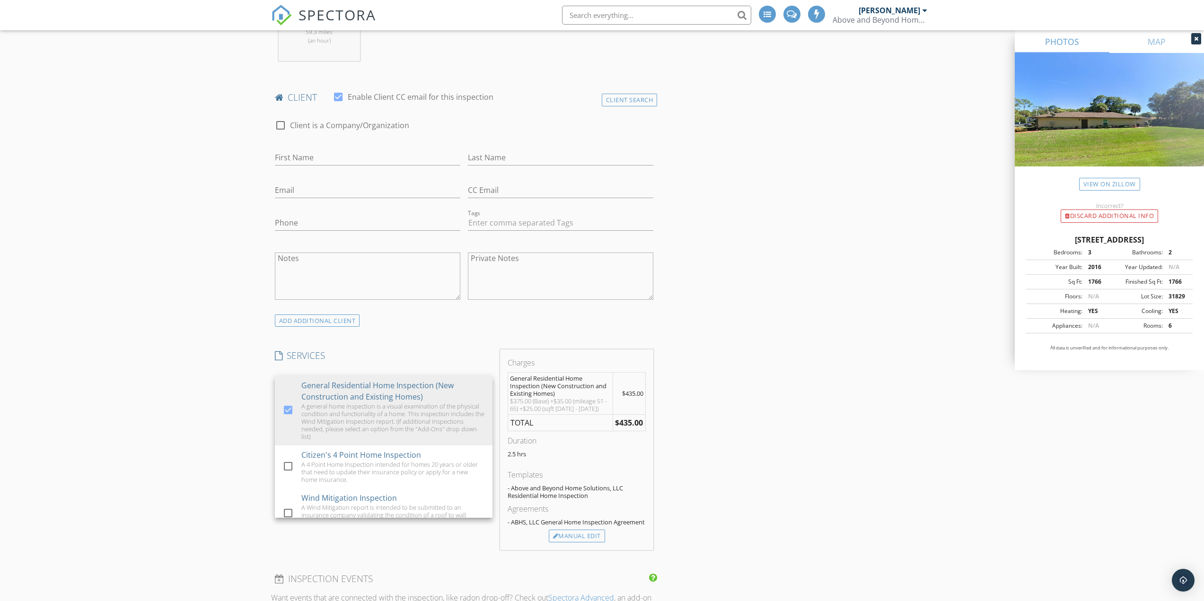
click at [762, 415] on div "INSPECTOR(S) check_box Yevgen Zakarukin PRIMARY Yevgen Zakarukin arrow_drop_dow…" at bounding box center [602, 553] width 662 height 1718
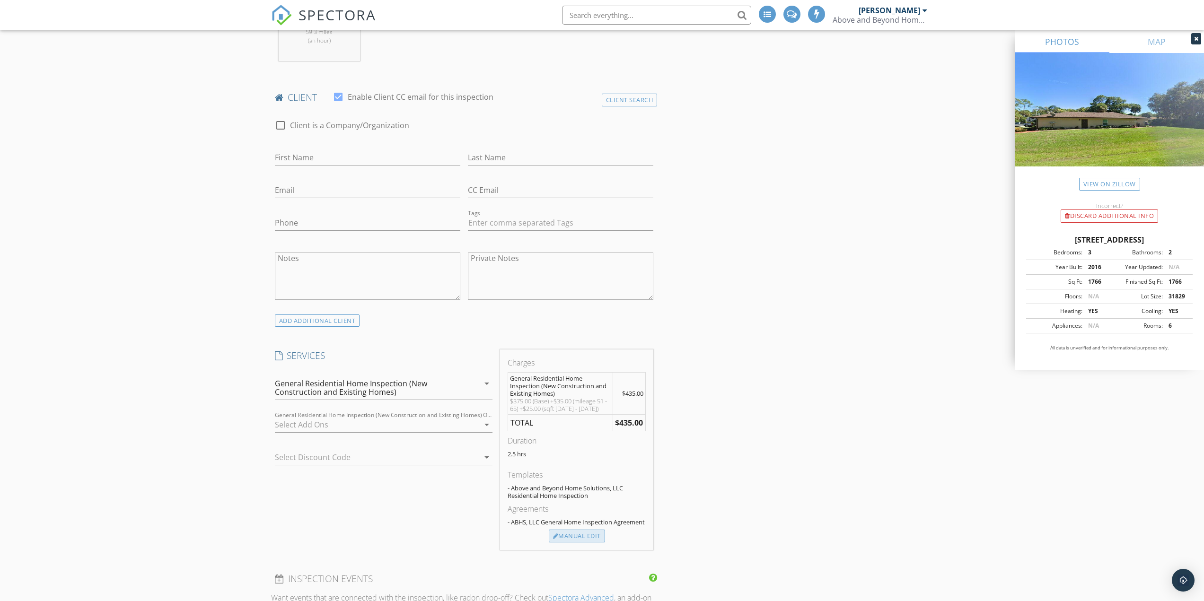
click at [587, 542] on div "Manual Edit" at bounding box center [577, 536] width 56 height 13
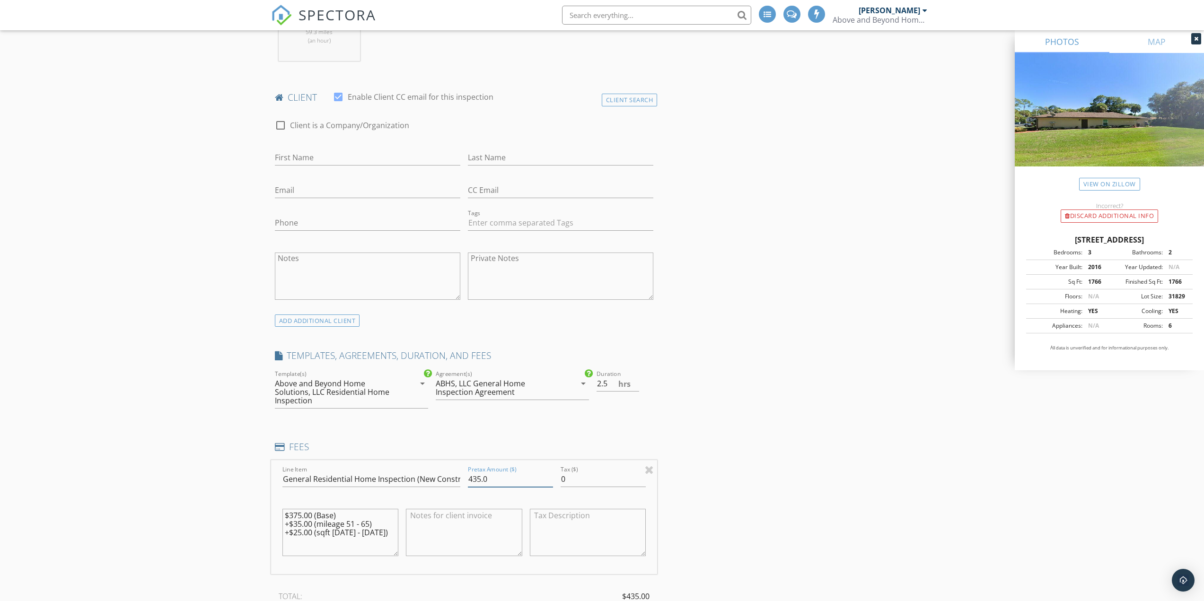
drag, startPoint x: 480, startPoint y: 471, endPoint x: 474, endPoint y: 470, distance: 5.7
click at [474, 472] on input "435.0" at bounding box center [510, 480] width 85 height 16
type input "475.0"
click at [716, 405] on div "INSPECTOR(S) check_box Yevgen Zakarukin PRIMARY Yevgen Zakarukin arrow_drop_dow…" at bounding box center [602, 595] width 662 height 1802
drag, startPoint x: 611, startPoint y: 386, endPoint x: 590, endPoint y: 385, distance: 20.4
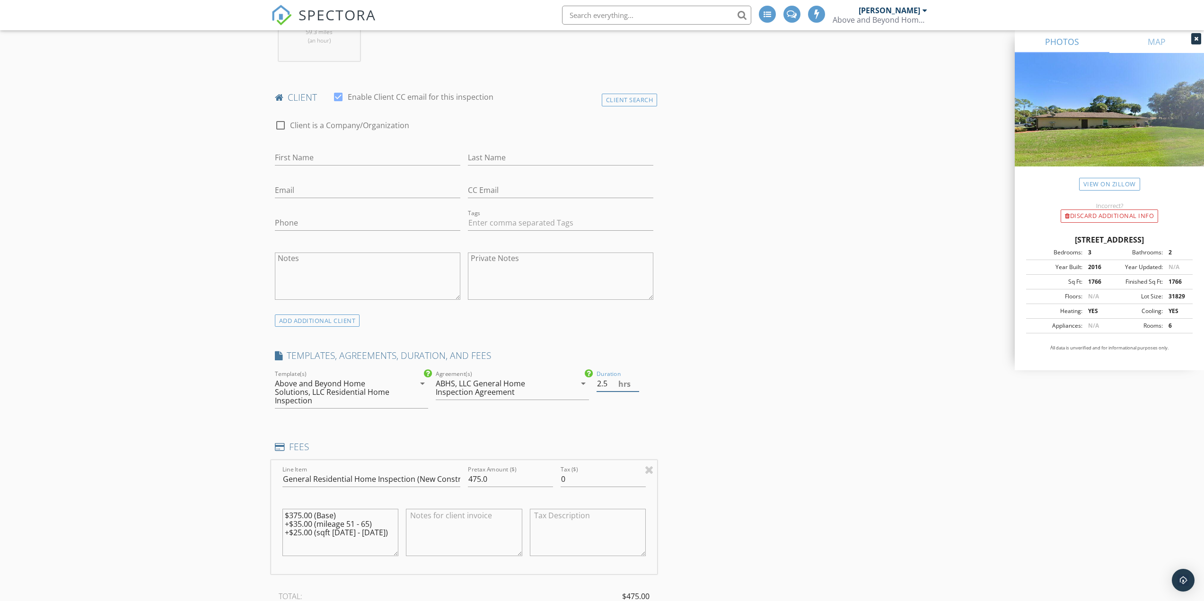
click at [590, 385] on div "check_box Above and Beyond Home Solutions, LLC Residential Home Inspection chec…" at bounding box center [464, 393] width 386 height 50
type input "3.0"
click at [702, 370] on div "INSPECTOR(S) check_box Yevgen Zakarukin PRIMARY Yevgen Zakarukin arrow_drop_dow…" at bounding box center [602, 595] width 662 height 1802
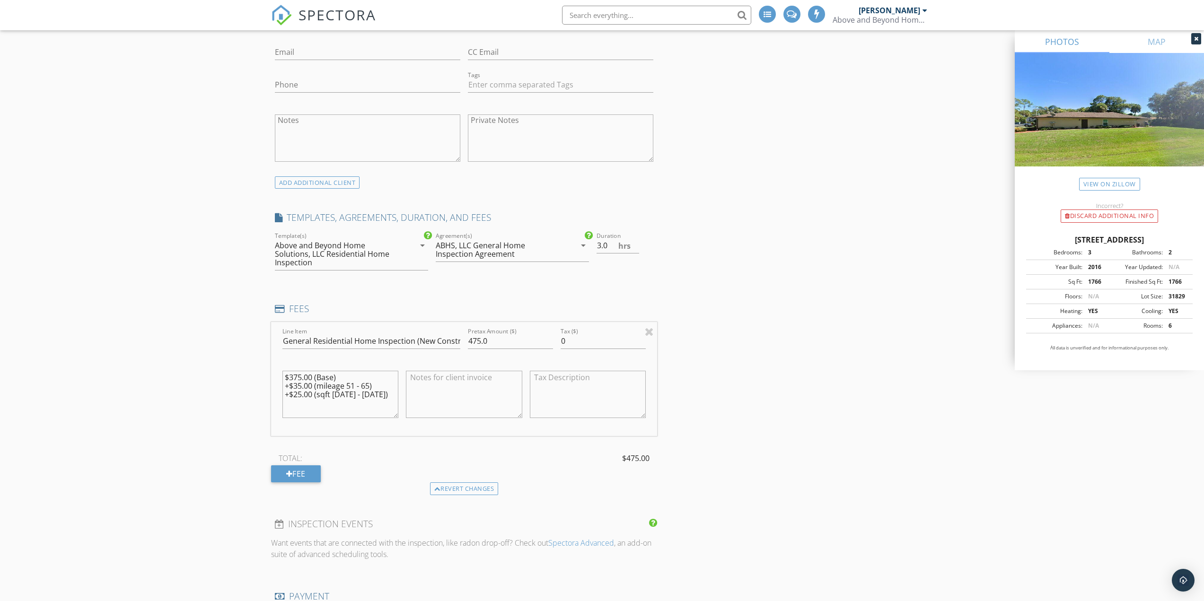
scroll to position [568, 0]
click at [219, 402] on div "New Inspection Click here to use the New Order Form INSPECTOR(S) check_box Yevg…" at bounding box center [602, 436] width 1204 height 1879
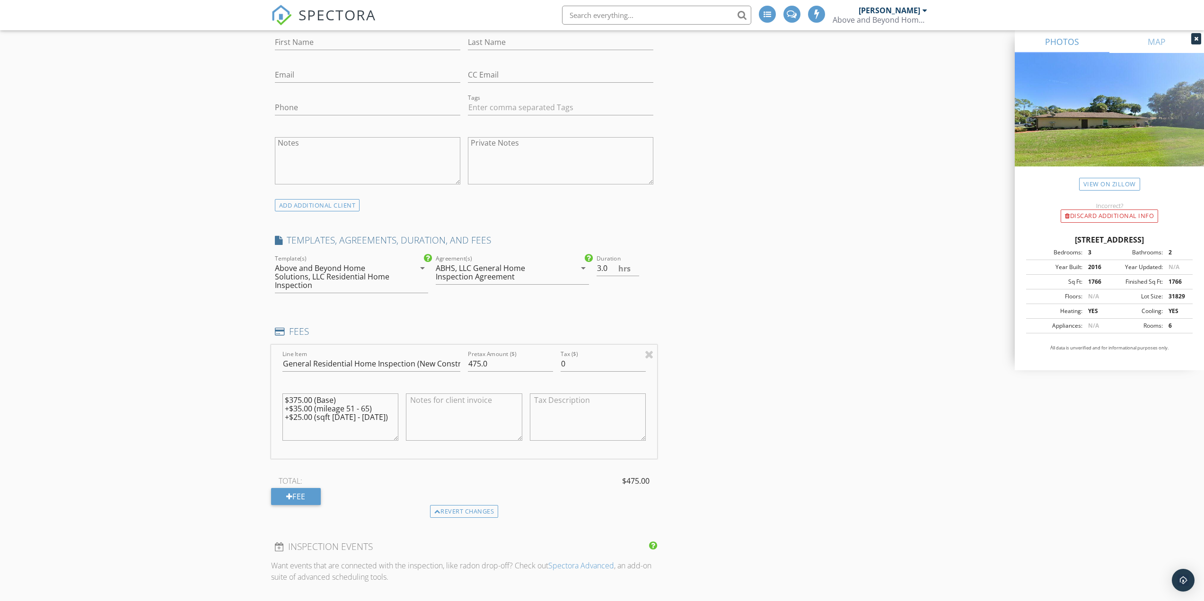
scroll to position [520, 0]
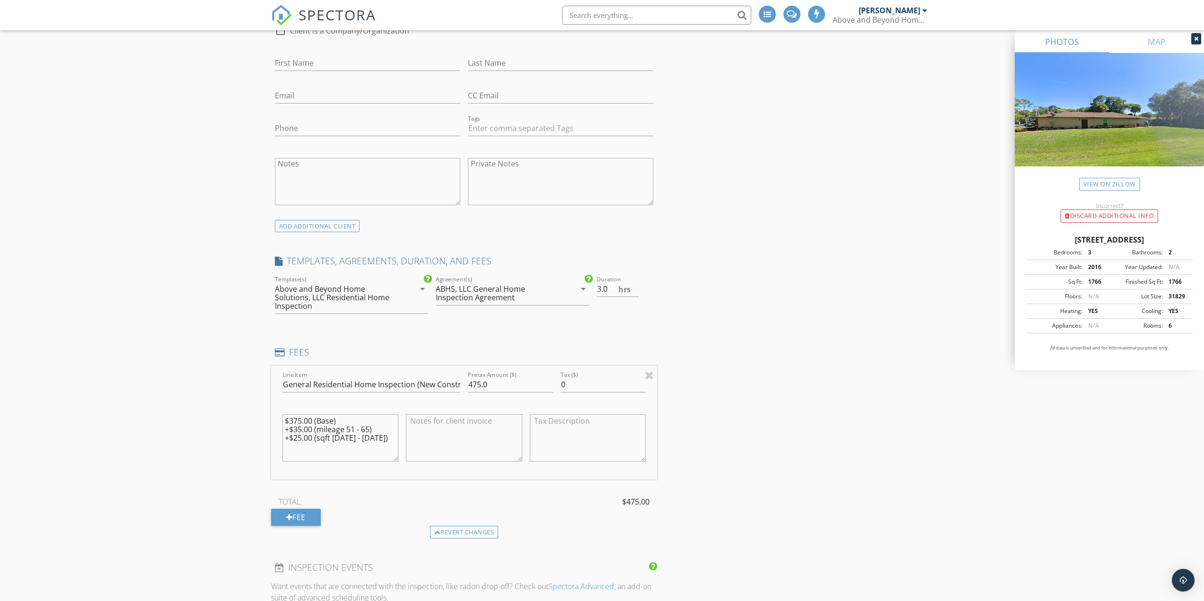
click at [766, 331] on div "INSPECTOR(S) check_box Yevgen Zakarukin PRIMARY Yevgen Zakarukin arrow_drop_dow…" at bounding box center [602, 500] width 662 height 1802
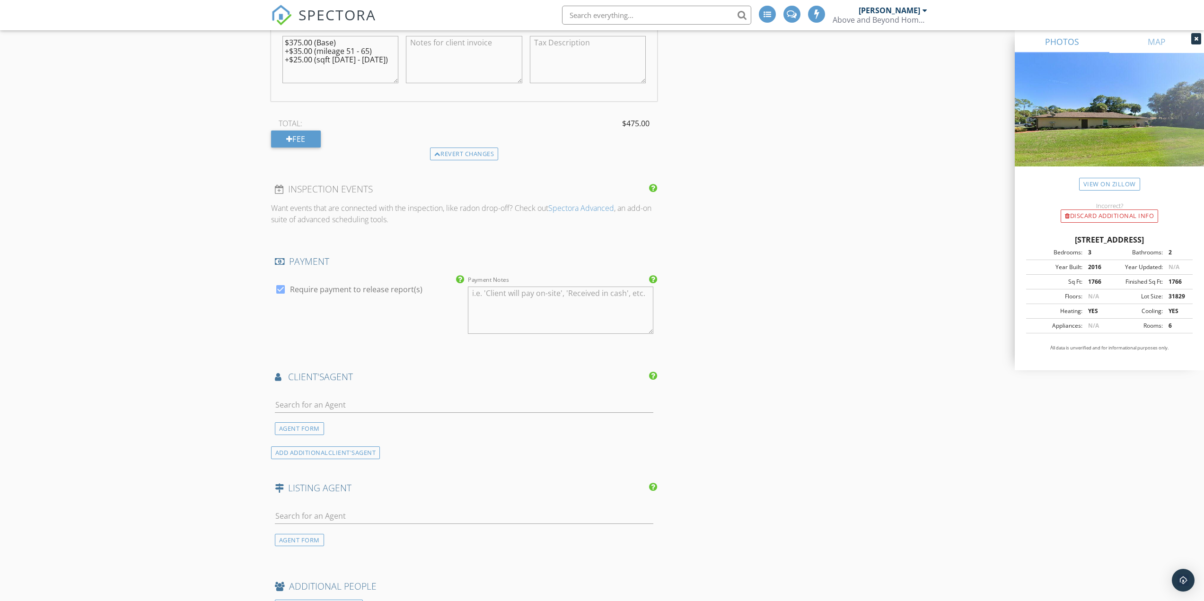
scroll to position [757, 0]
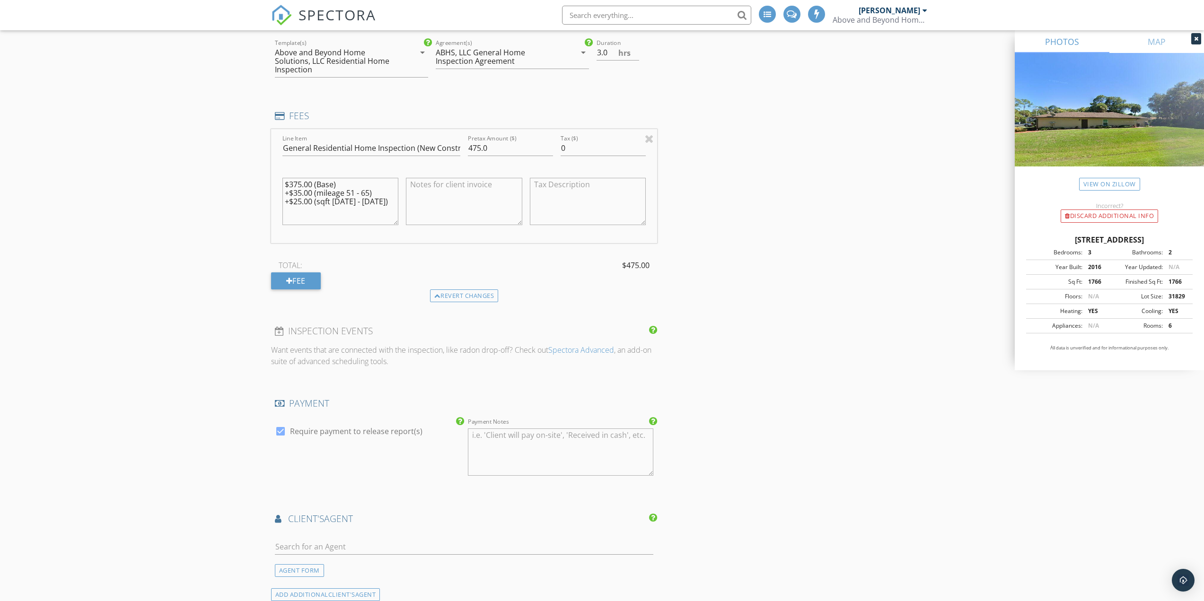
click at [206, 258] on div "New Inspection Click here to use the New Order Form INSPECTOR(S) check_box Yevg…" at bounding box center [602, 247] width 1204 height 1879
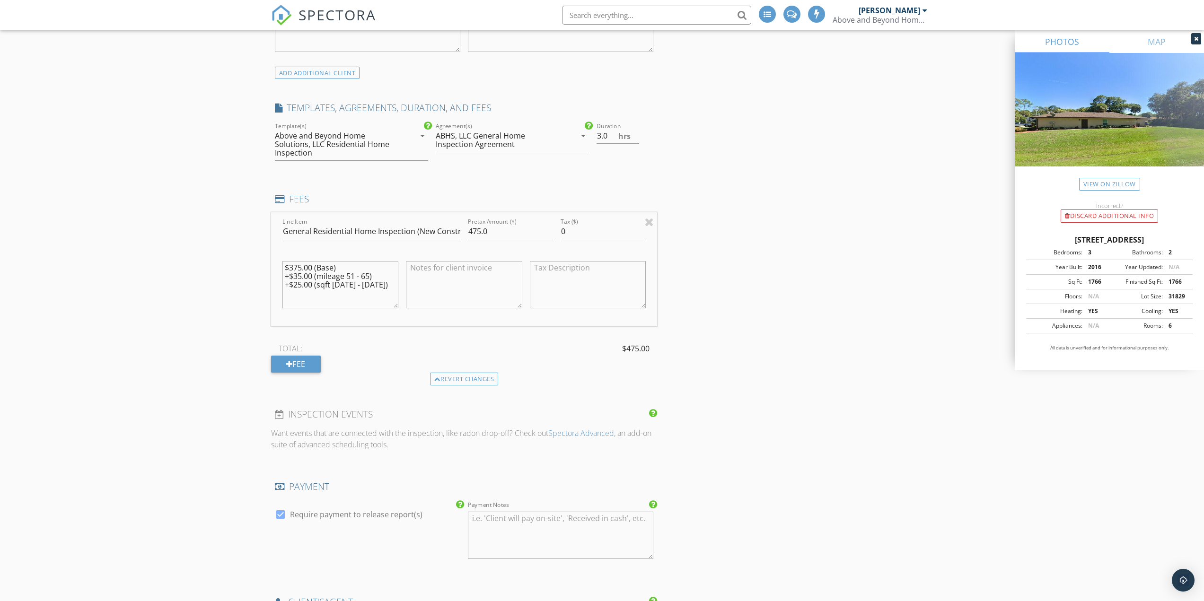
scroll to position [662, 0]
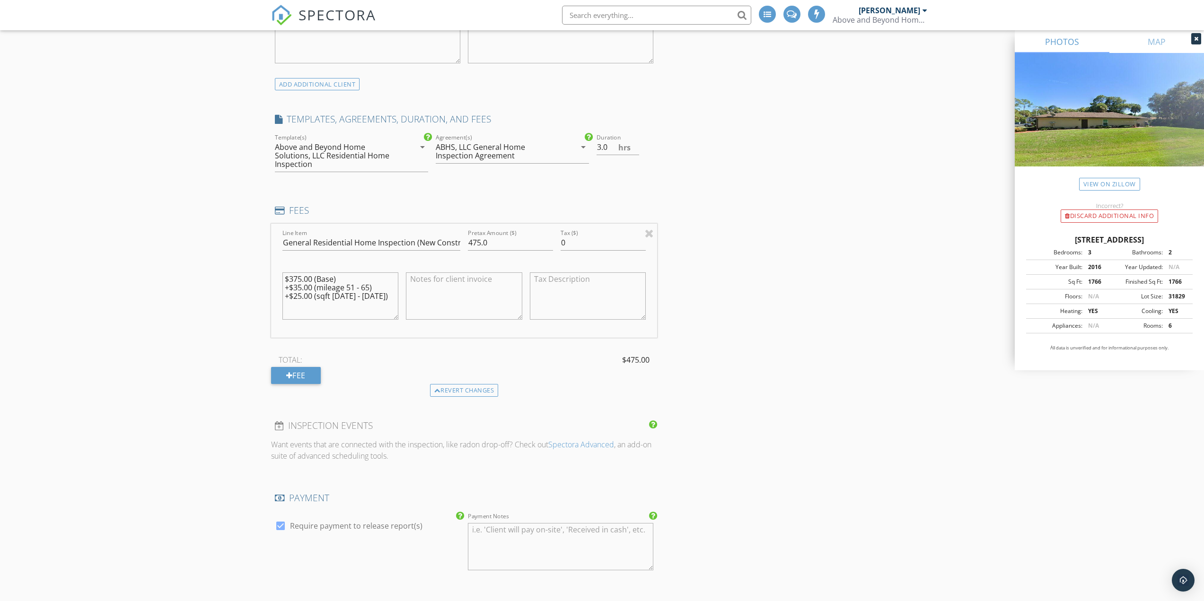
click at [222, 255] on div "New Inspection Click here to use the New Order Form INSPECTOR(S) check_box Yevg…" at bounding box center [602, 342] width 1204 height 1879
click at [284, 367] on div "Fee" at bounding box center [296, 375] width 50 height 17
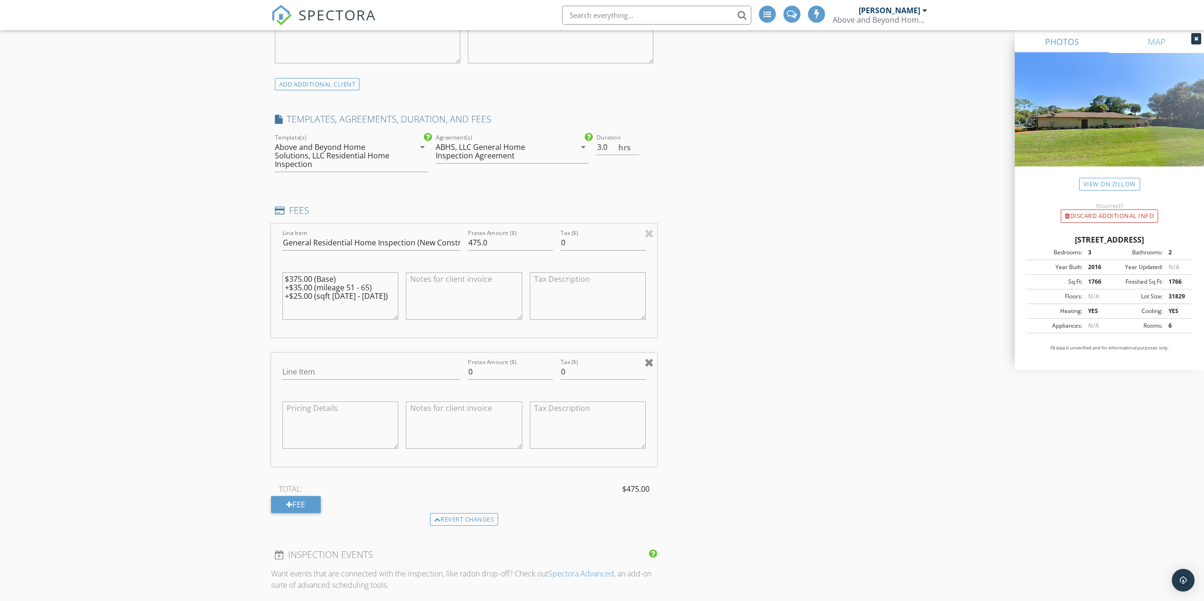
click at [652, 357] on div at bounding box center [649, 362] width 9 height 11
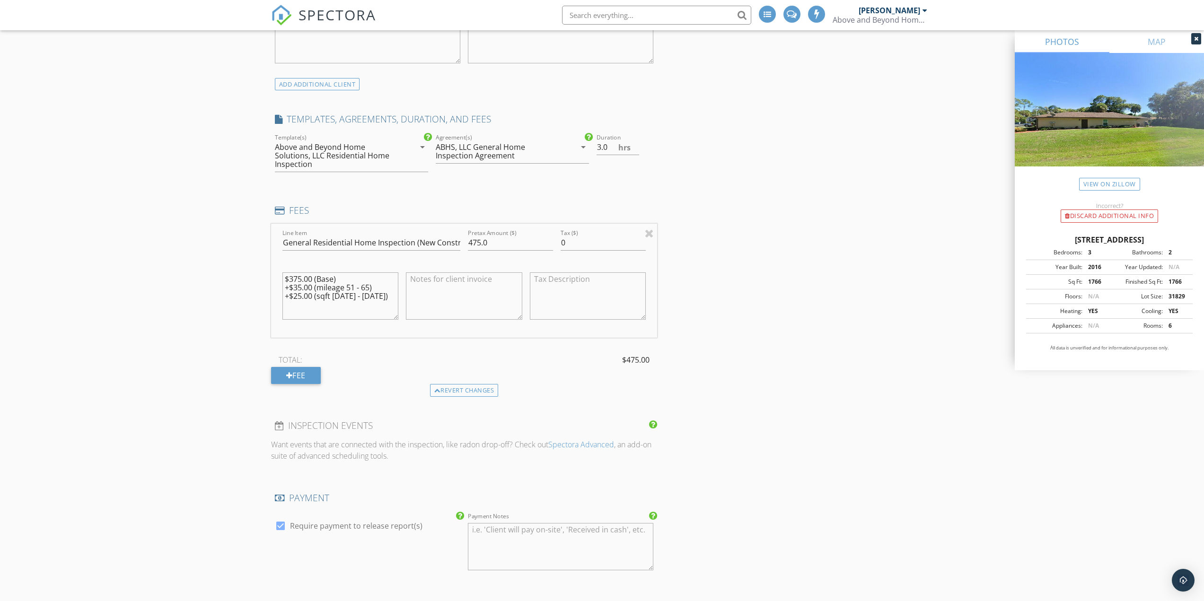
click at [759, 351] on div "INSPECTOR(S) check_box Yevgen Zakarukin PRIMARY Yevgen Zakarukin arrow_drop_dow…" at bounding box center [602, 359] width 662 height 1802
click at [224, 223] on div "New Inspection Click here to use the New Order Form INSPECTOR(S) check_box Yevg…" at bounding box center [602, 342] width 1204 height 1879
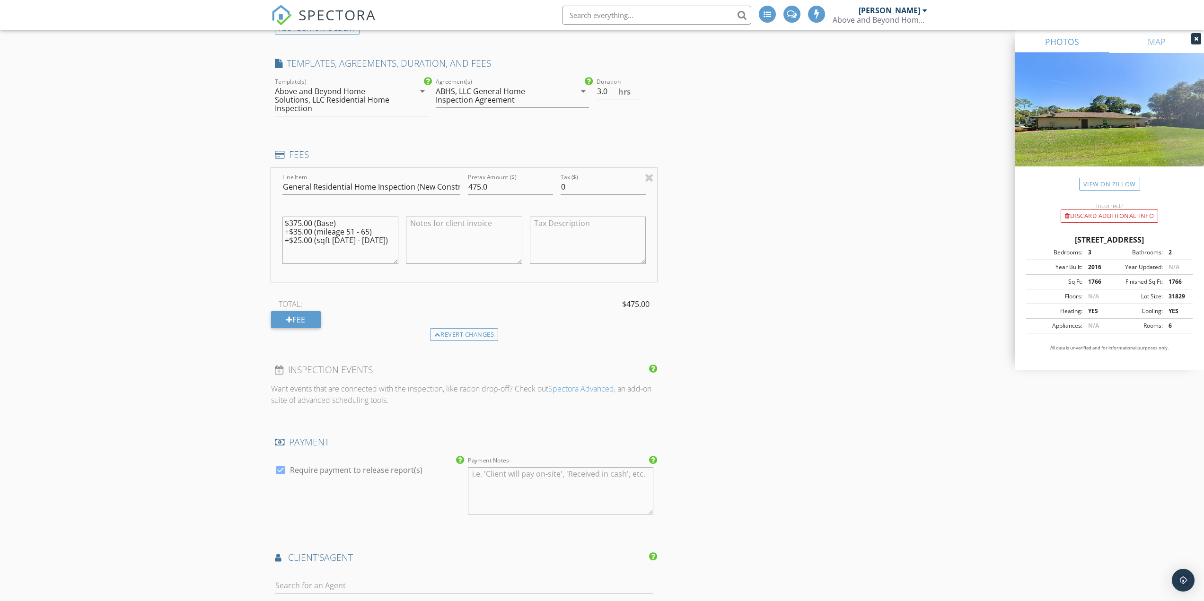
scroll to position [804, 0]
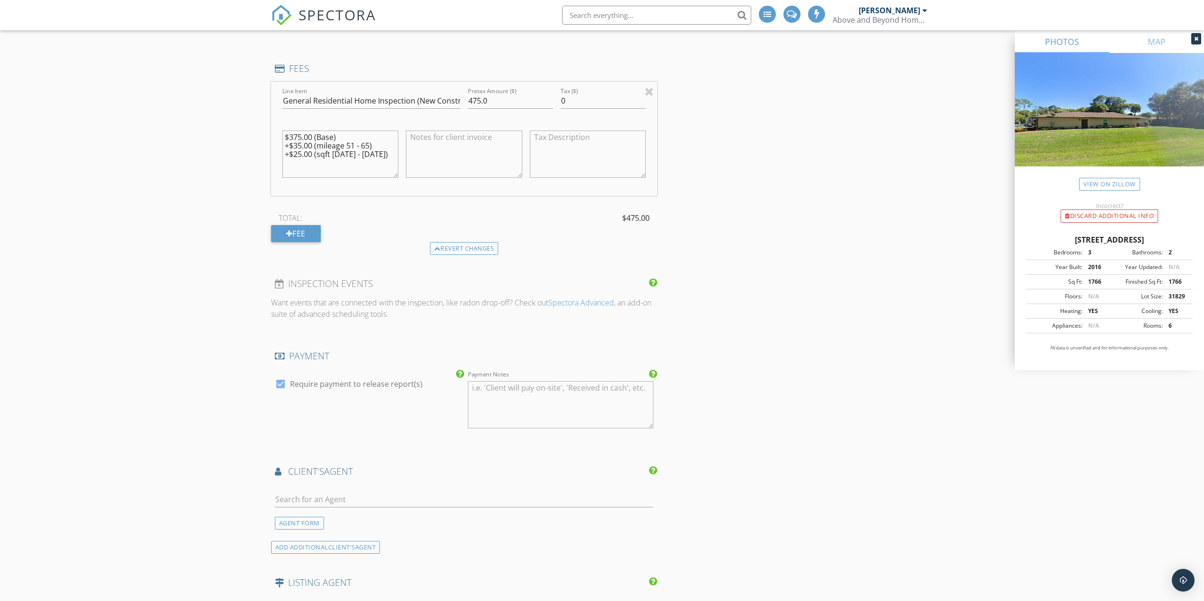
click at [274, 320] on div "INSPECTOR(S) check_box Yevgen Zakarukin PRIMARY Yevgen Zakarukin arrow_drop_dow…" at bounding box center [464, 189] width 386 height 1746
click at [480, 242] on div "Revert changes" at bounding box center [464, 248] width 69 height 13
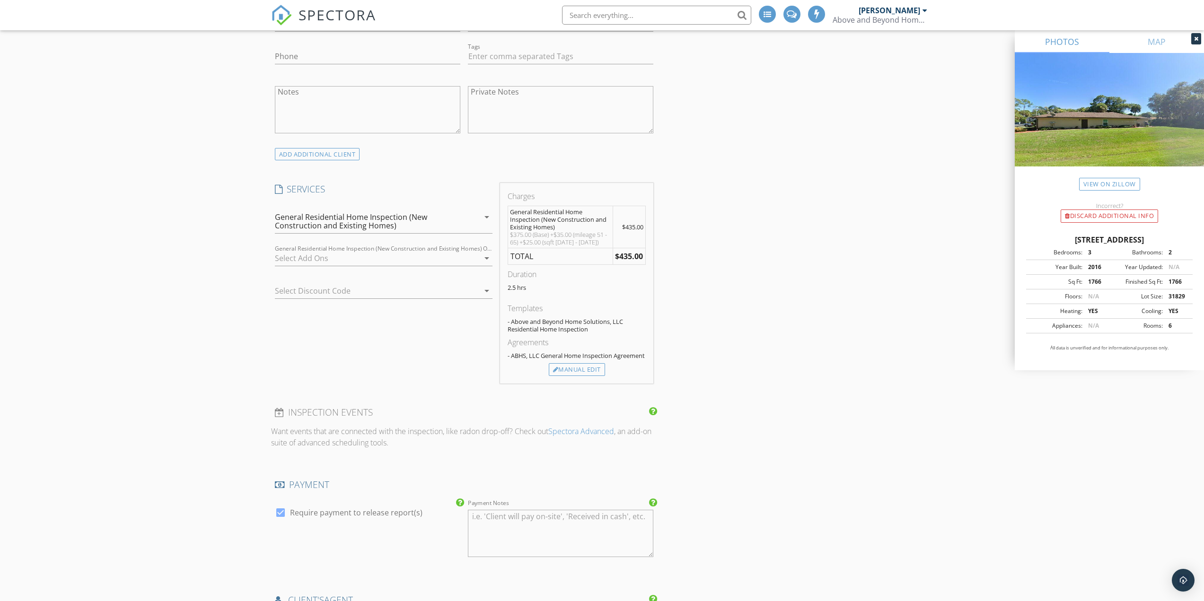
scroll to position [590, 0]
click at [465, 264] on div at bounding box center [377, 260] width 204 height 15
click at [128, 267] on div "New Inspection Click here to use the New Order Form INSPECTOR(S) check_box Yevg…" at bounding box center [602, 372] width 1204 height 1795
click at [310, 291] on div at bounding box center [370, 292] width 191 height 15
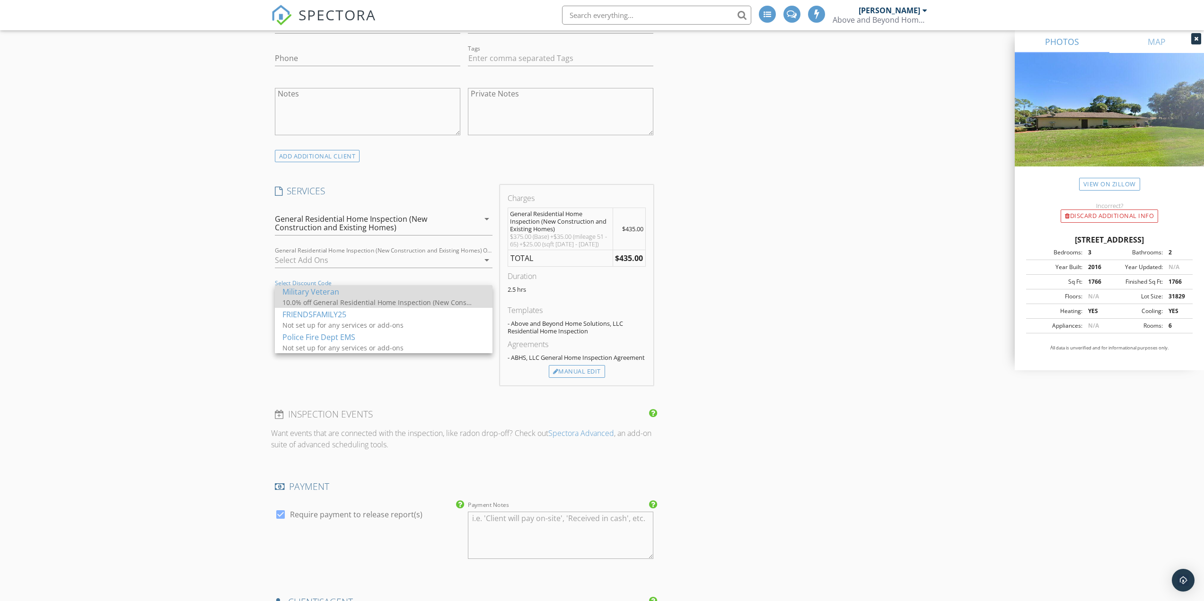
click at [326, 297] on div "Military Veteran" at bounding box center [383, 291] width 202 height 11
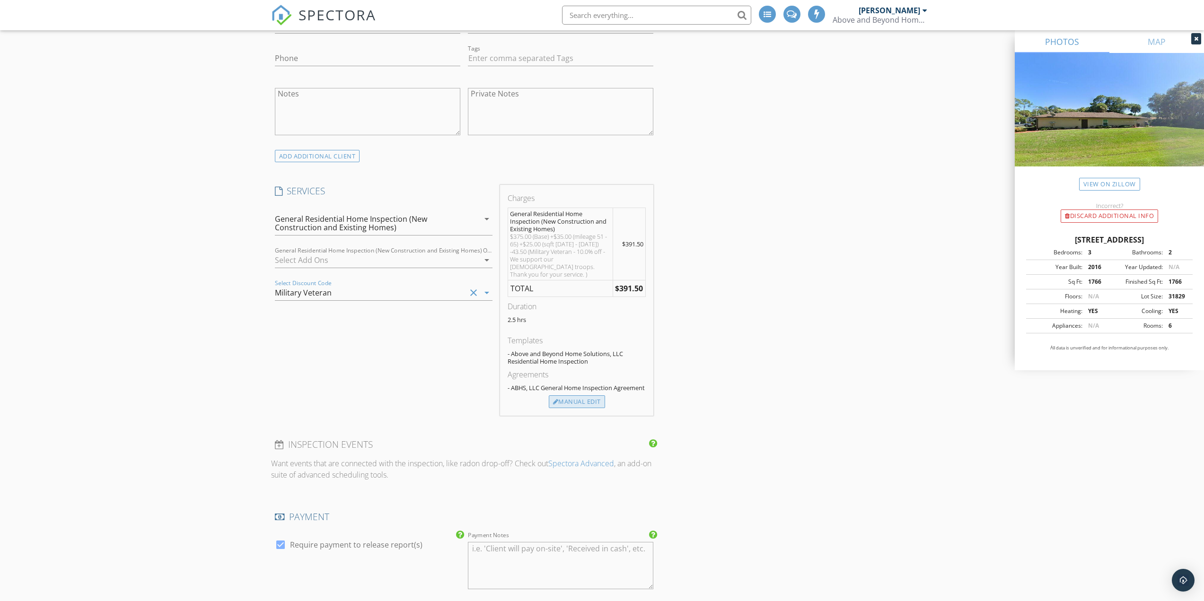
click at [569, 405] on div "Manual Edit" at bounding box center [577, 401] width 56 height 13
type input "391.5"
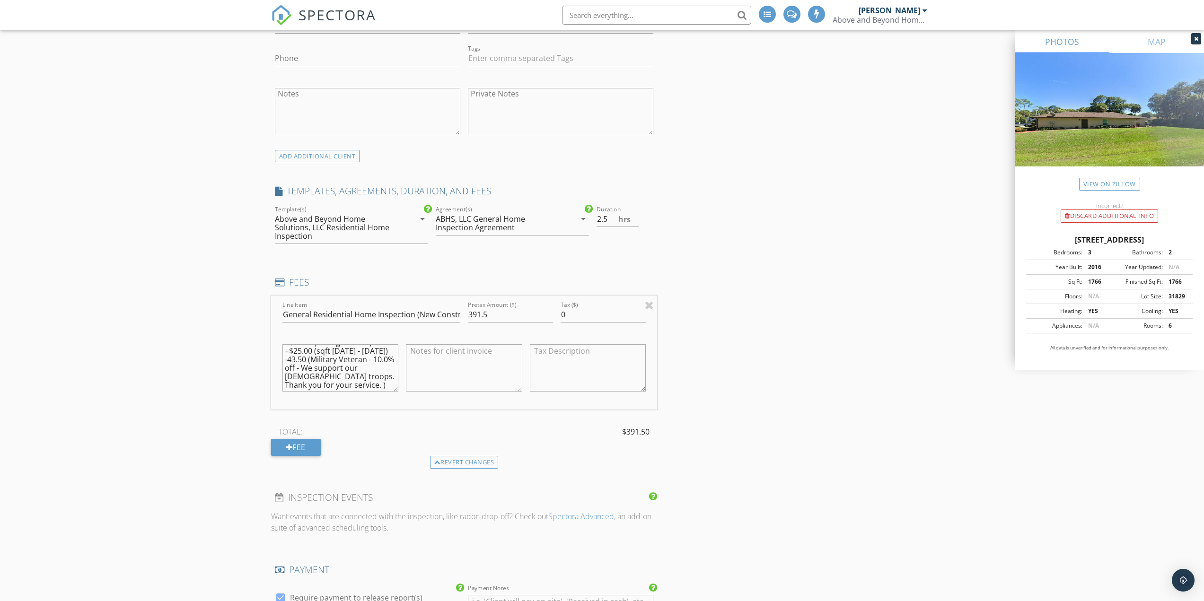
scroll to position [0, 0]
click at [302, 344] on textarea "$375.00 (Base) +$35.00 (mileage 51 - 65) +$25.00 (sqft 1301 - 2099) -43.50 (Mil…" at bounding box center [340, 367] width 116 height 47
drag, startPoint x: 301, startPoint y: 343, endPoint x: 289, endPoint y: 343, distance: 12.3
click at [289, 344] on textarea "$375.00 (Base) +$35.00 (mileage 51 - 65) +$25.00 (sqft 1301 - 2099) -43.50 (Mil…" at bounding box center [340, 367] width 116 height 47
drag, startPoint x: 300, startPoint y: 343, endPoint x: 294, endPoint y: 343, distance: 6.1
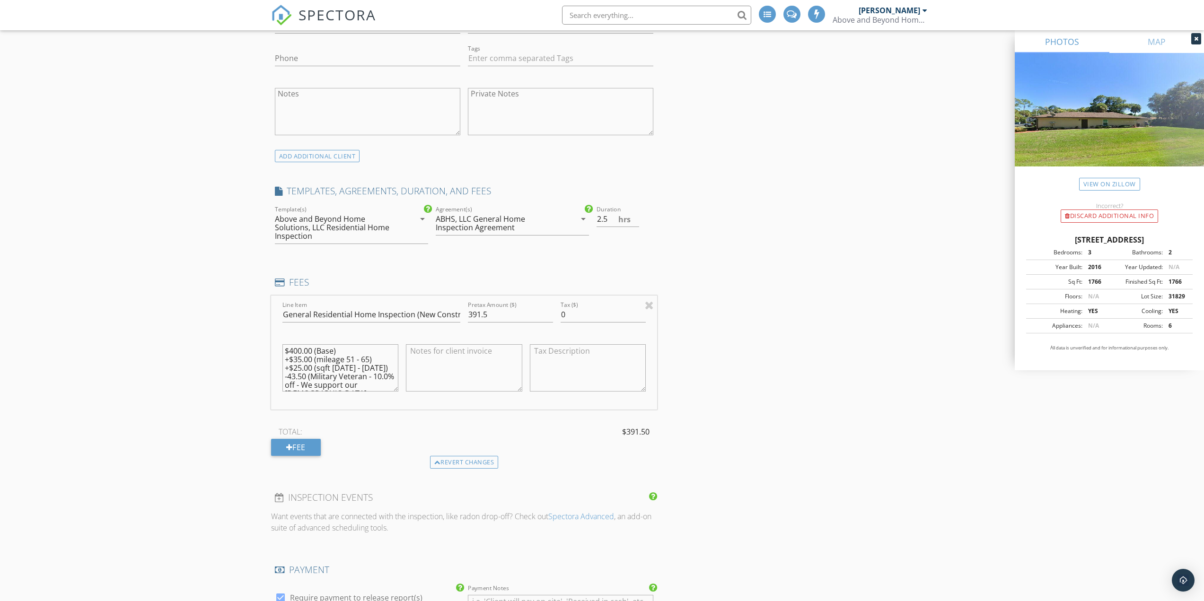
click at [294, 344] on textarea "$400.00 (Base) +$35.00 (mileage 51 - 65) +$25.00 (sqft 1301 - 2099) -43.50 (Mil…" at bounding box center [340, 367] width 116 height 47
click at [354, 360] on textarea "$415.00 (Base) +$35.00 (mileage 51 - 65) +$25.00 (sqft 1301 - 2099) -43.50 (Mil…" at bounding box center [340, 367] width 116 height 47
type textarea "$415.00 (Base) +$35.00 (mileage 51 - 65) +$25.00 (sqft 1301 - 2099) -43.50 (Mil…"
click at [261, 367] on div "New Inspection Click here to use the New Order Form INSPECTOR(S) check_box Yevg…" at bounding box center [602, 414] width 1204 height 1879
drag, startPoint x: 479, startPoint y: 308, endPoint x: 468, endPoint y: 306, distance: 11.4
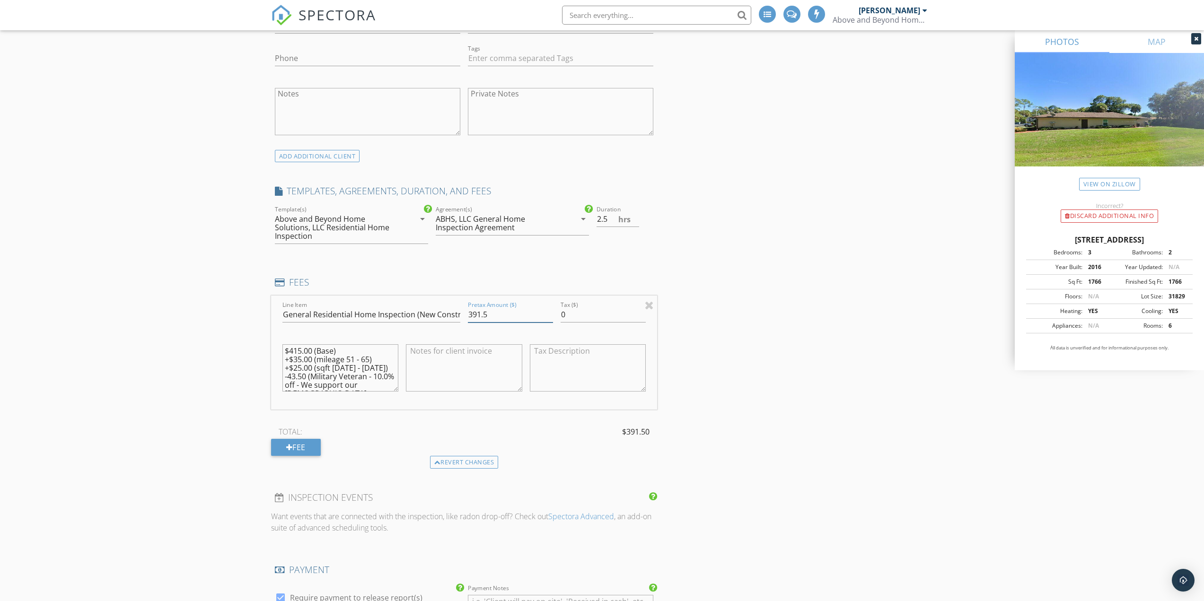
click at [468, 307] on input "391.5" at bounding box center [510, 315] width 85 height 16
type input "431.5"
click at [771, 346] on div "INSPECTOR(S) check_box Yevgen Zakarukin PRIMARY Yevgen Zakarukin arrow_drop_dow…" at bounding box center [602, 430] width 662 height 1802
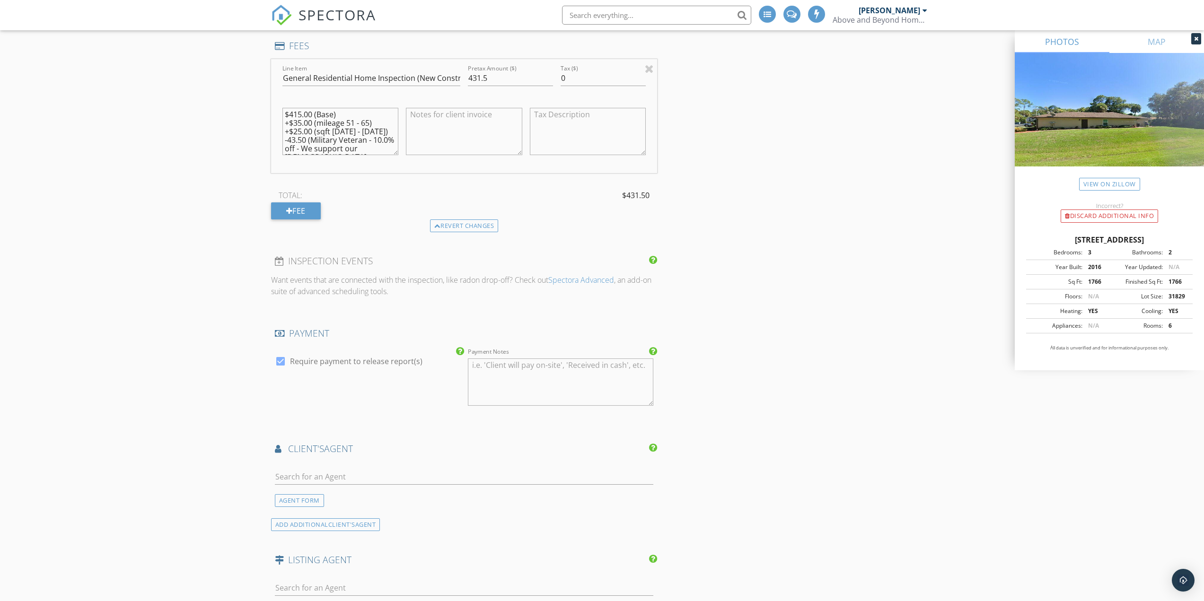
scroll to position [638, 0]
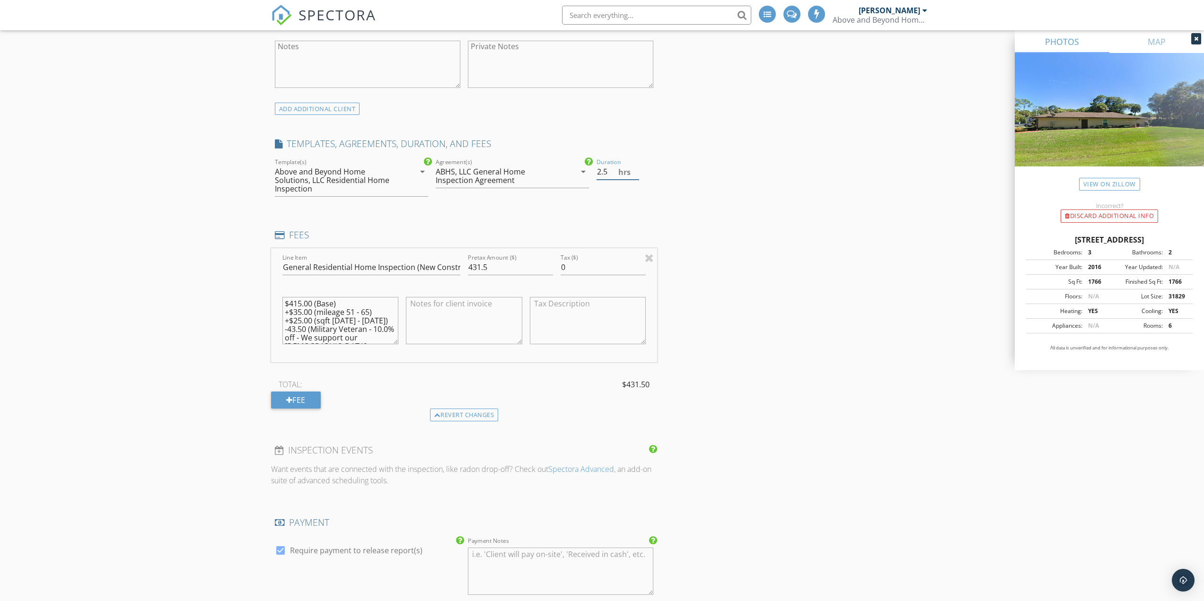
drag, startPoint x: 600, startPoint y: 169, endPoint x: 595, endPoint y: 168, distance: 4.8
click at [595, 168] on div "Duration 2.5 hrs" at bounding box center [625, 182] width 64 height 50
drag, startPoint x: 610, startPoint y: 173, endPoint x: 604, endPoint y: 173, distance: 5.2
click at [604, 173] on input "3.5" at bounding box center [617, 172] width 43 height 16
type input "3.0"
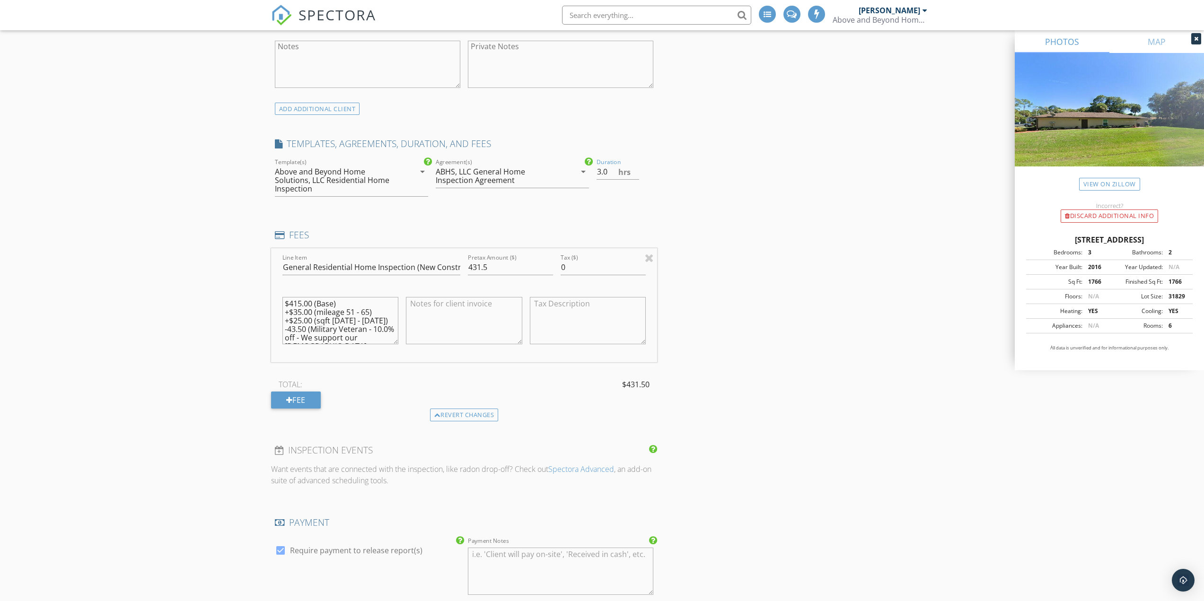
click at [740, 209] on div "INSPECTOR(S) check_box Yevgen Zakarukin PRIMARY Yevgen Zakarukin arrow_drop_dow…" at bounding box center [602, 383] width 662 height 1802
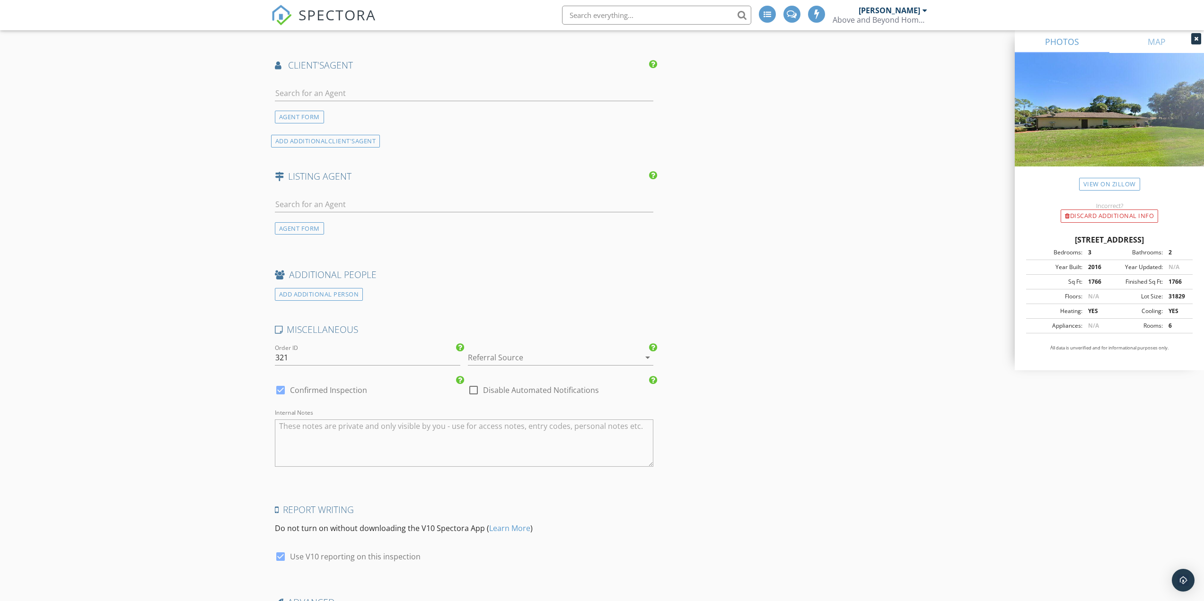
scroll to position [1334, 0]
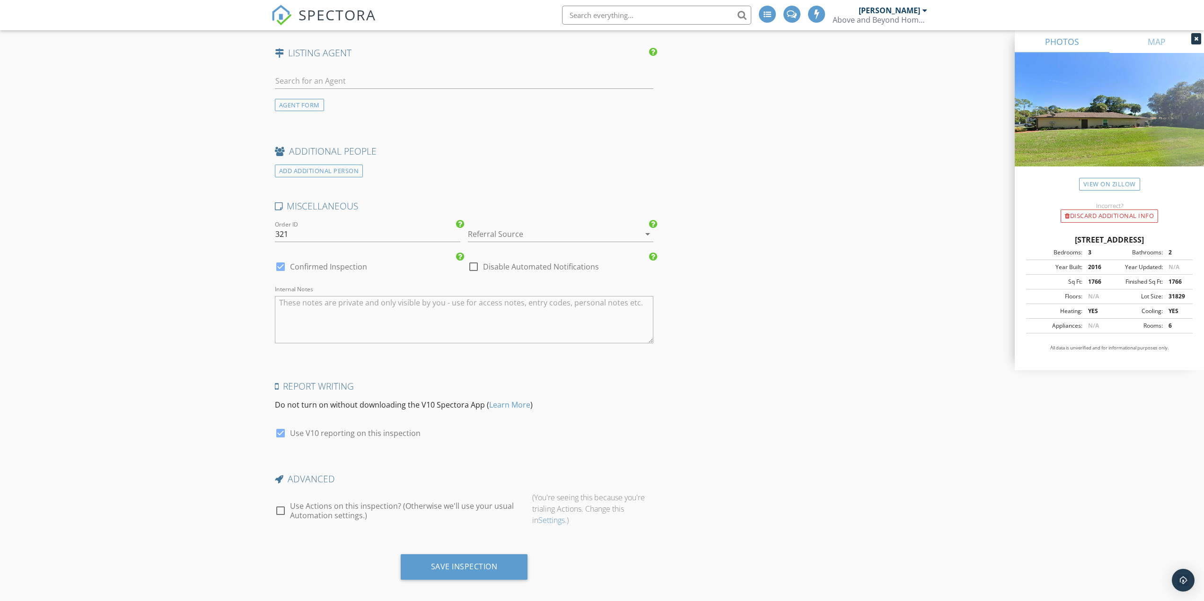
click at [282, 263] on div at bounding box center [280, 267] width 16 height 16
checkbox input "false"
checkbox input "true"
click at [495, 573] on div "Save Inspection" at bounding box center [464, 570] width 386 height 33
click at [503, 565] on div "Save Inspection" at bounding box center [464, 567] width 127 height 26
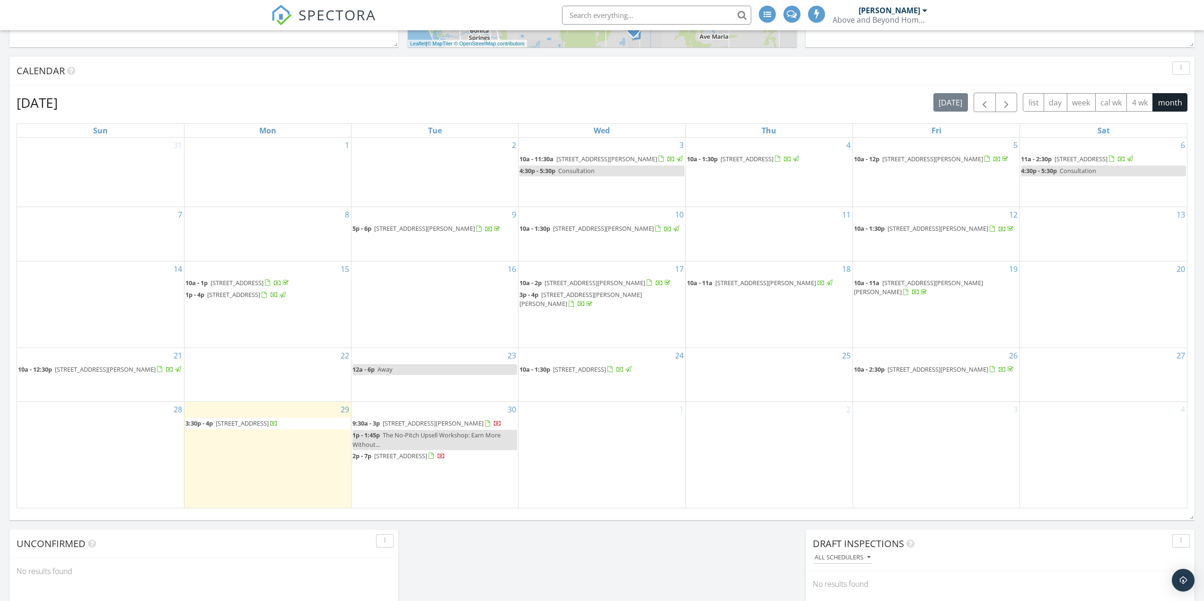
scroll to position [370, 0]
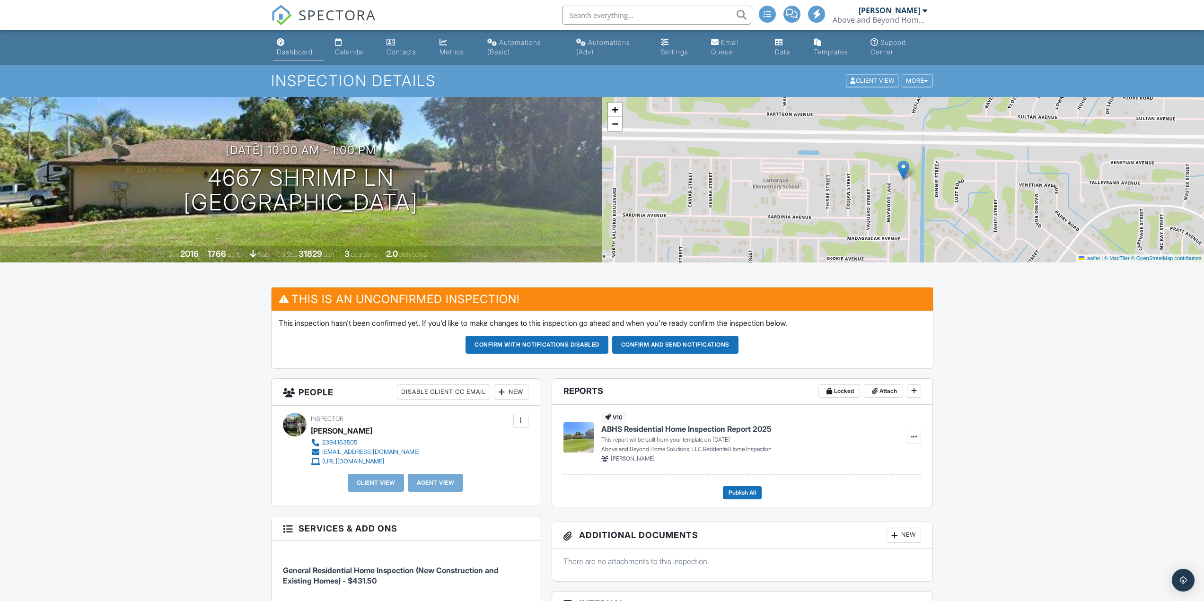
click at [289, 52] on div "Dashboard" at bounding box center [295, 52] width 36 height 8
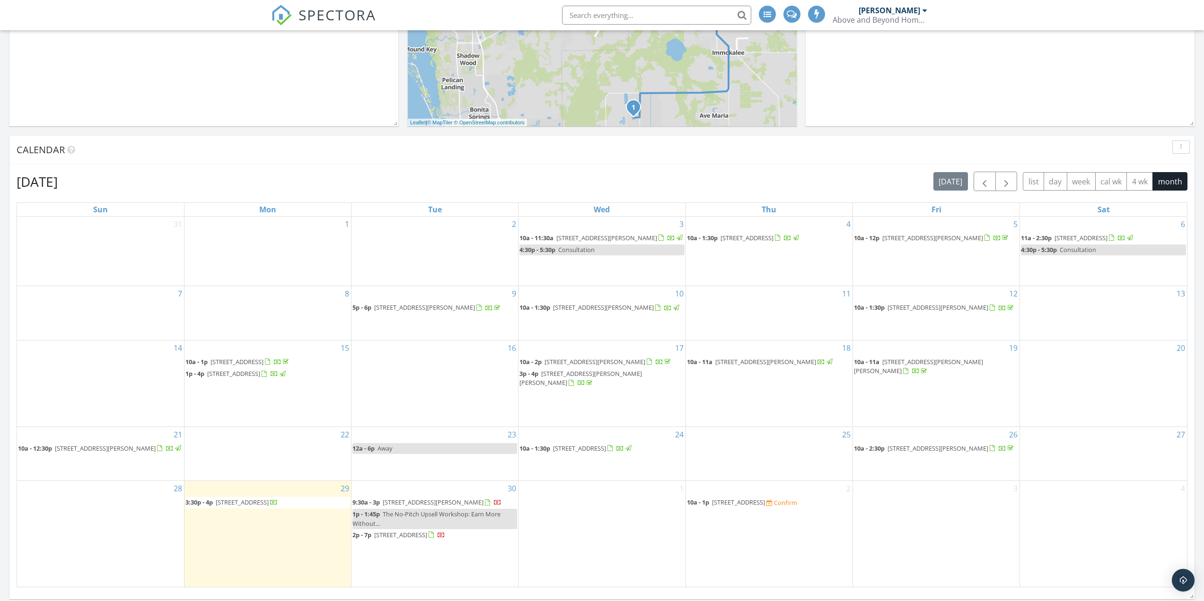
scroll to position [378, 0]
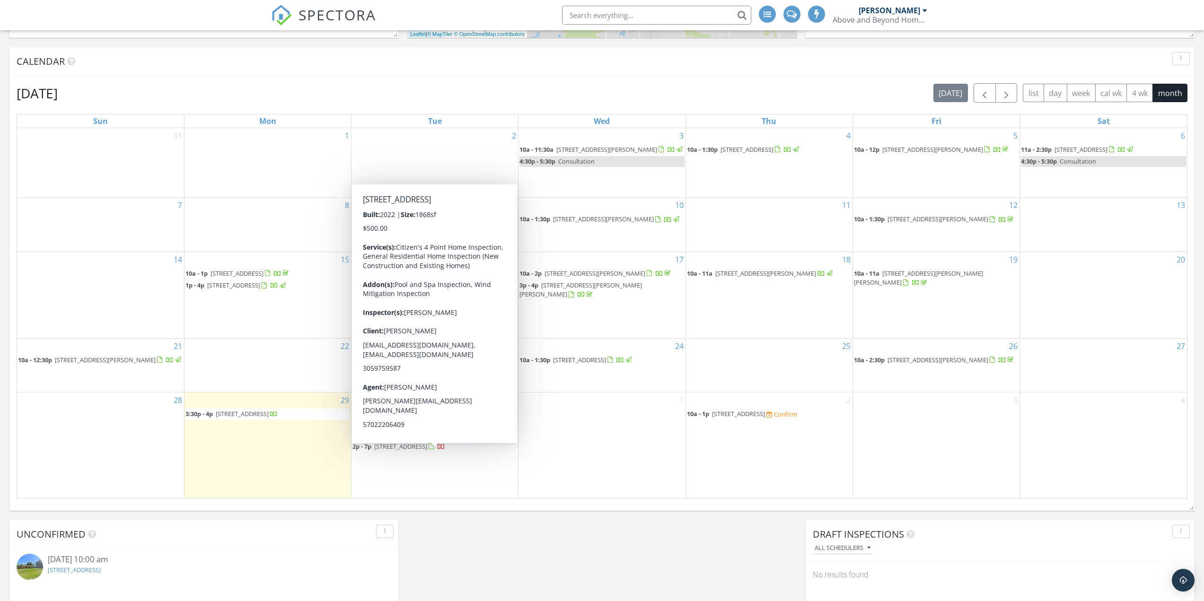
click at [427, 451] on span "1214 Embers Pkwy W, Cape Coral 33993" at bounding box center [400, 446] width 53 height 9
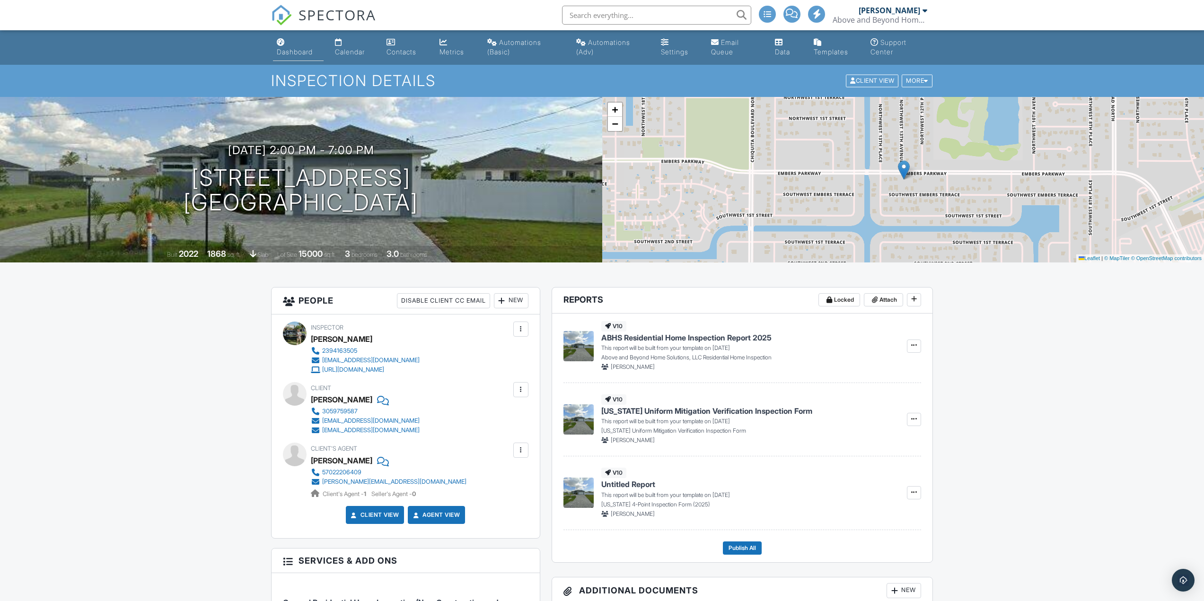
click at [281, 50] on div "Dashboard" at bounding box center [295, 52] width 36 height 8
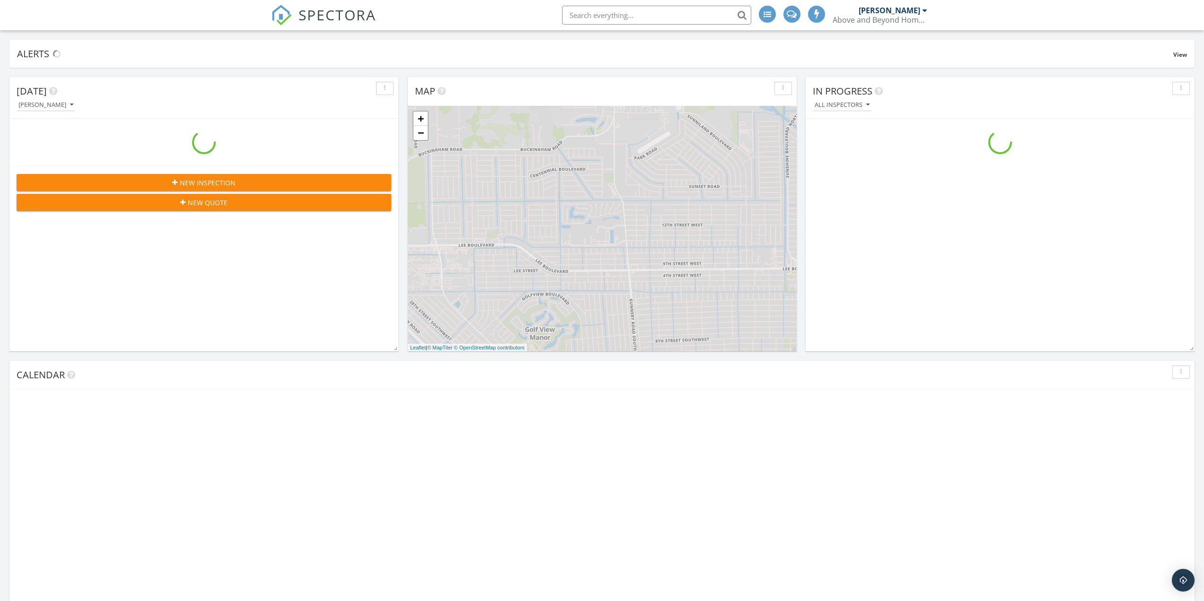
scroll to position [875, 1218]
